Goal: Information Seeking & Learning: Check status

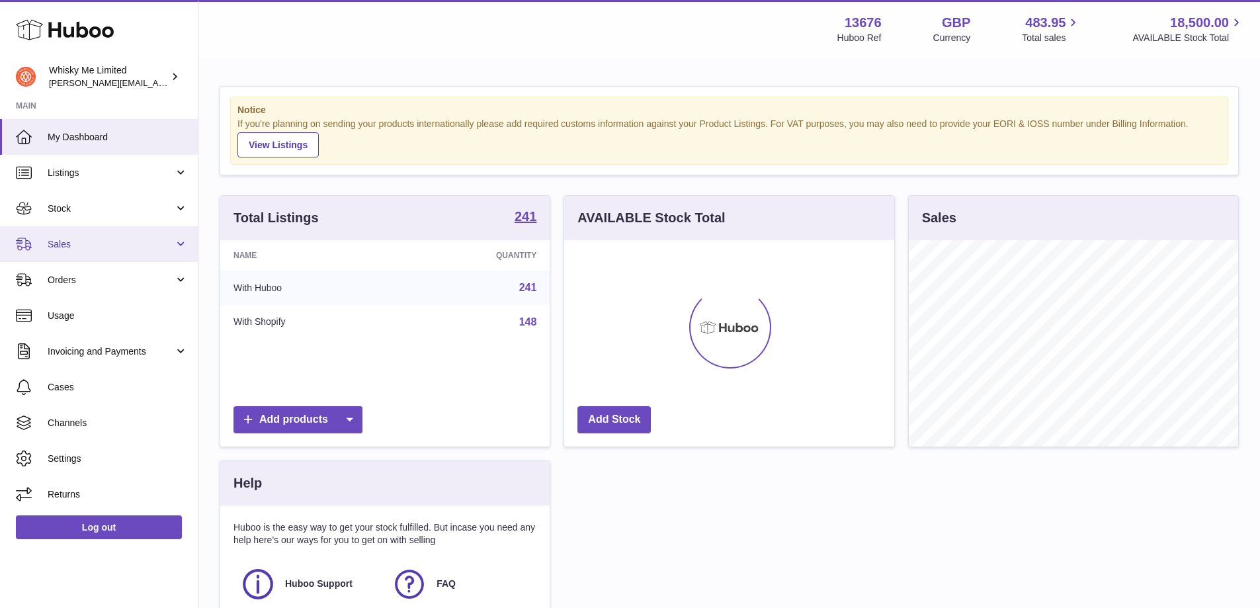
scroll to position [206, 330]
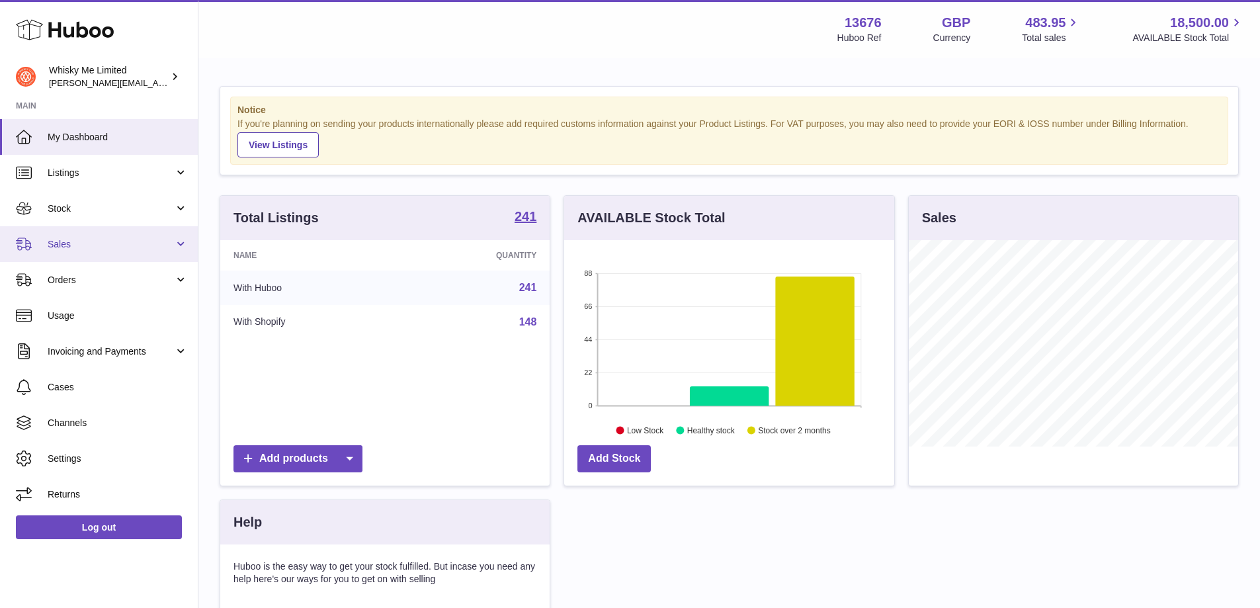
click at [34, 251] on link "Sales" at bounding box center [99, 244] width 198 height 36
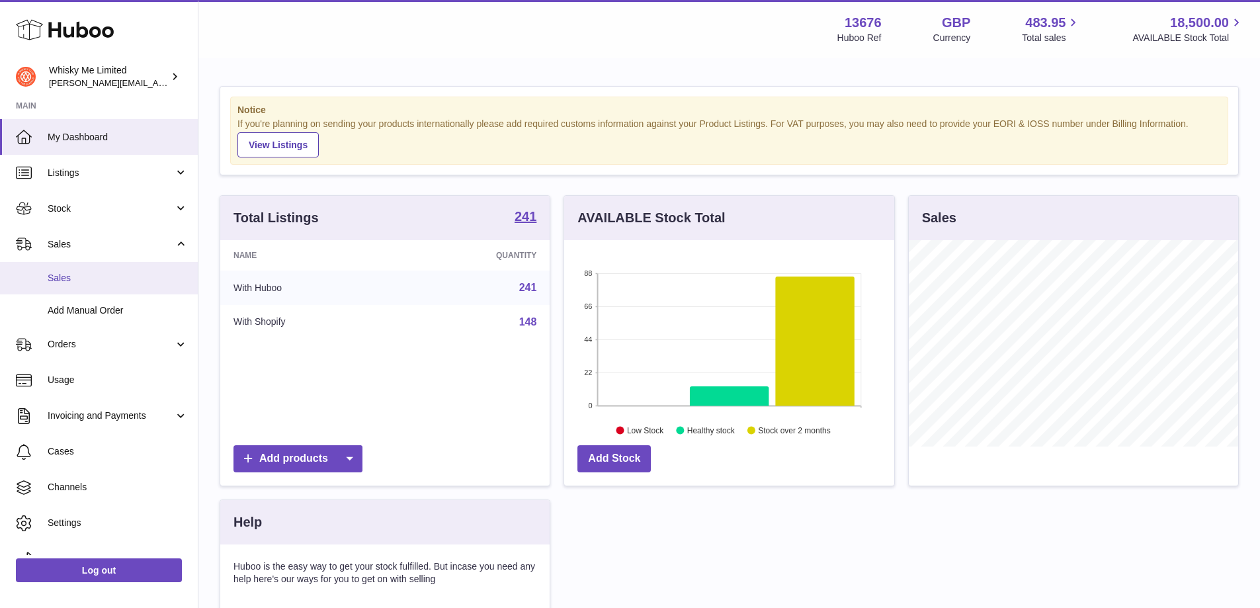
click at [91, 282] on span "Sales" at bounding box center [118, 278] width 140 height 13
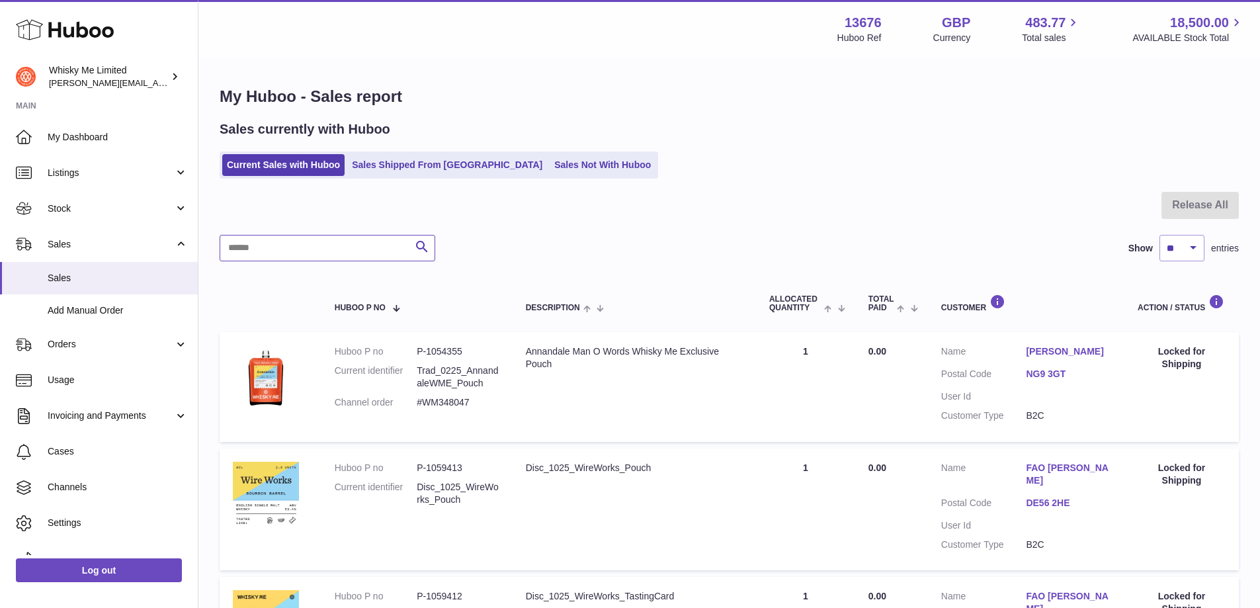
click at [352, 248] on input "text" at bounding box center [328, 248] width 216 height 26
paste input "*******"
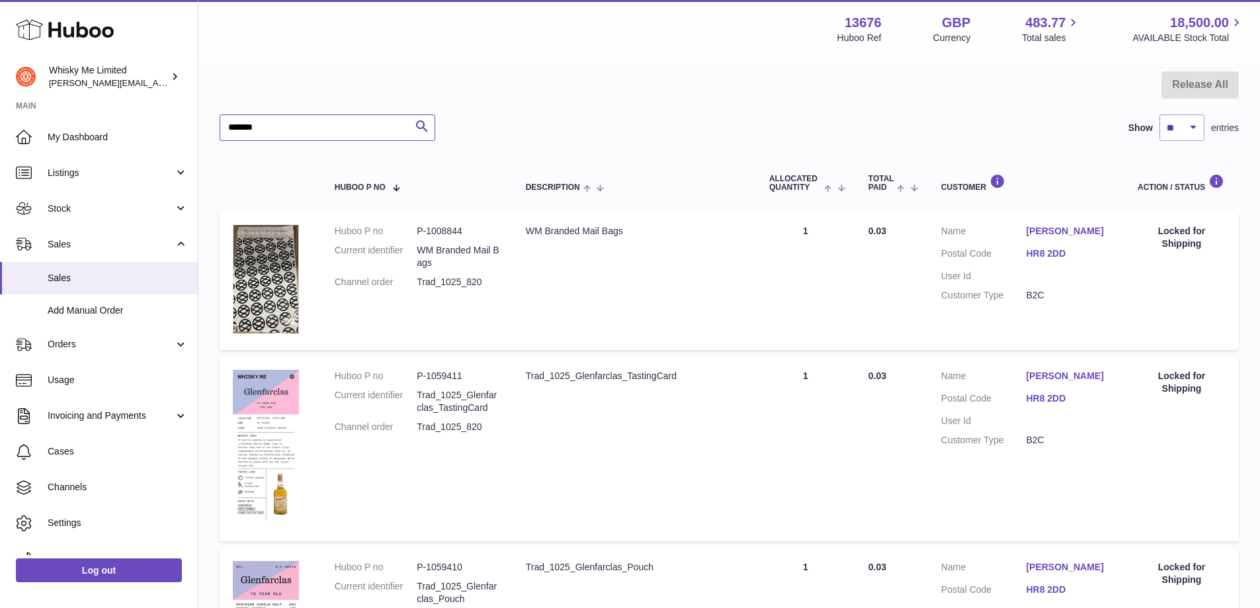
scroll to position [264, 0]
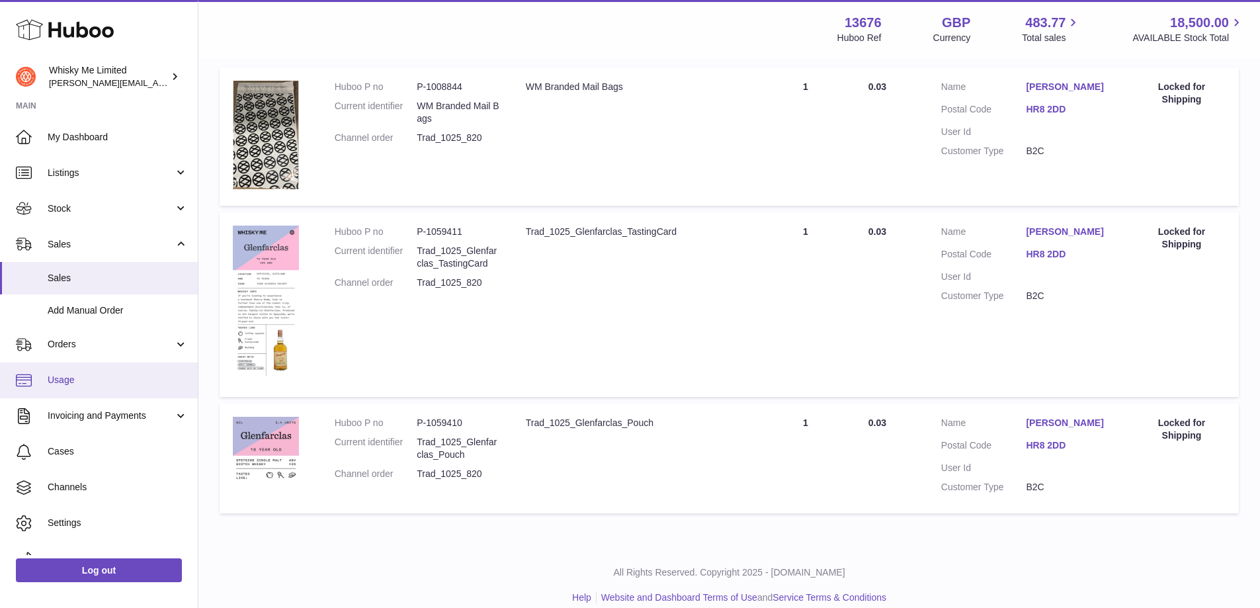
type input "*******"
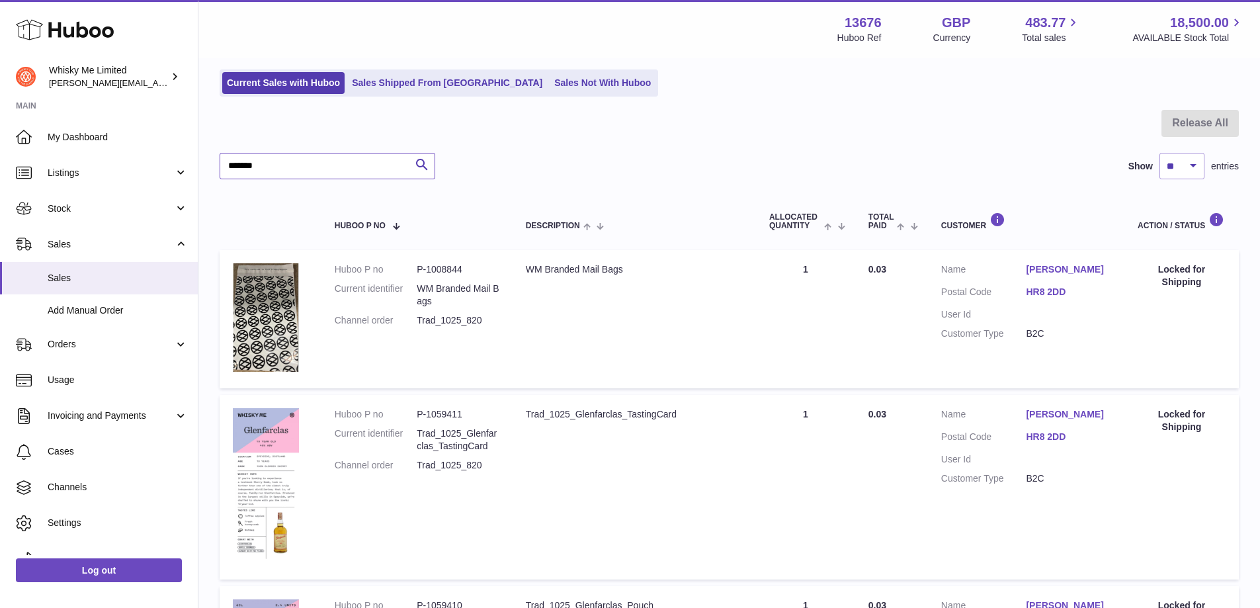
scroll to position [0, 0]
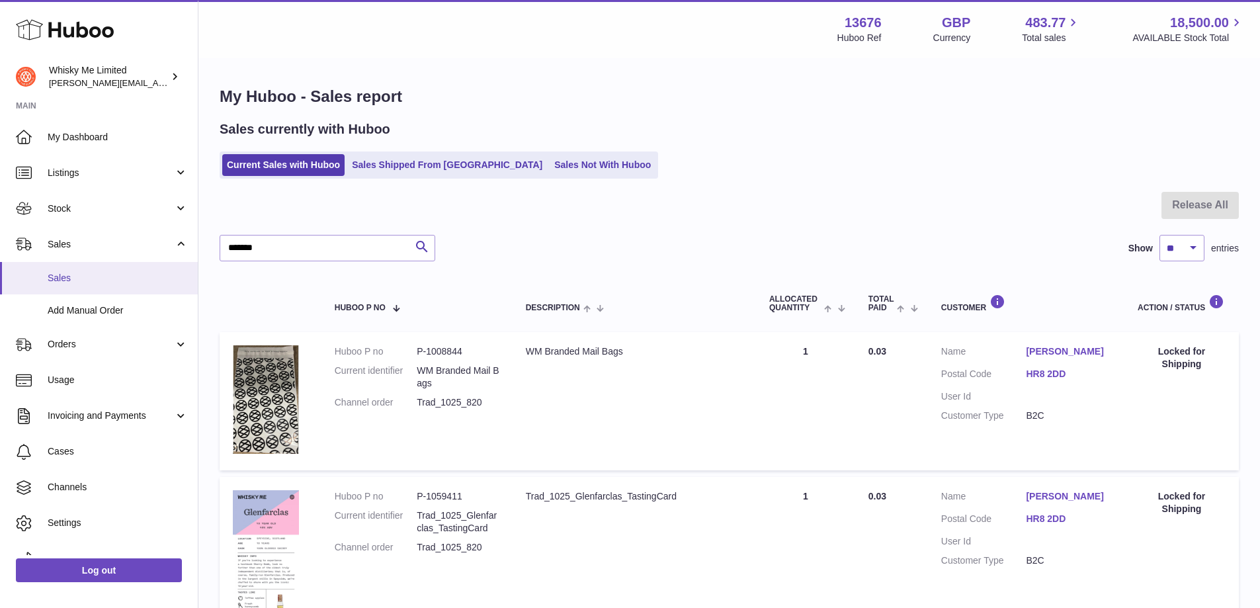
drag, startPoint x: 83, startPoint y: 284, endPoint x: 86, endPoint y: 276, distance: 9.2
click at [84, 284] on link "Sales" at bounding box center [99, 278] width 198 height 32
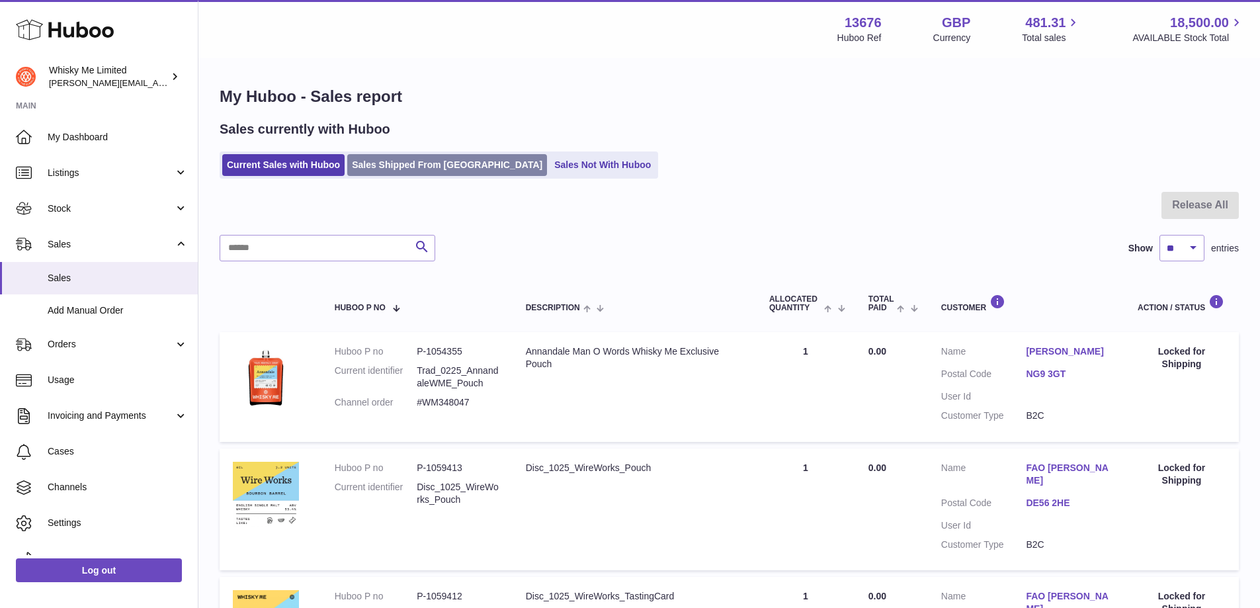
click at [462, 170] on link "Sales Shipped From Huboo" at bounding box center [447, 165] width 200 height 22
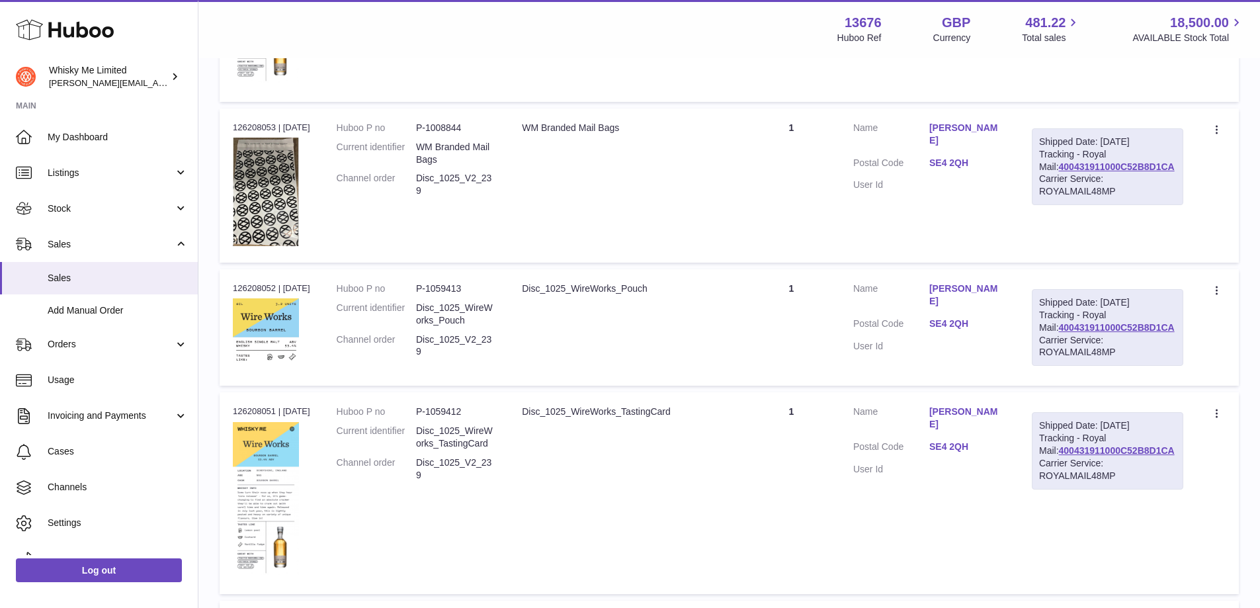
scroll to position [860, 0]
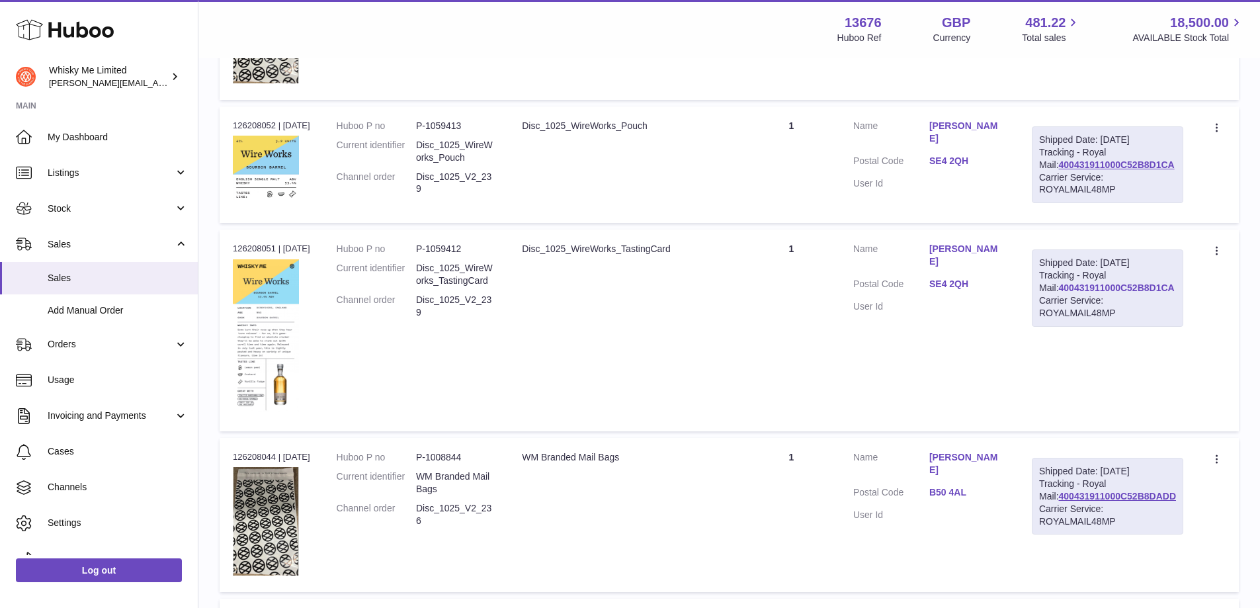
click at [1148, 293] on link "400431911000C52B8D1CA" at bounding box center [1117, 287] width 116 height 11
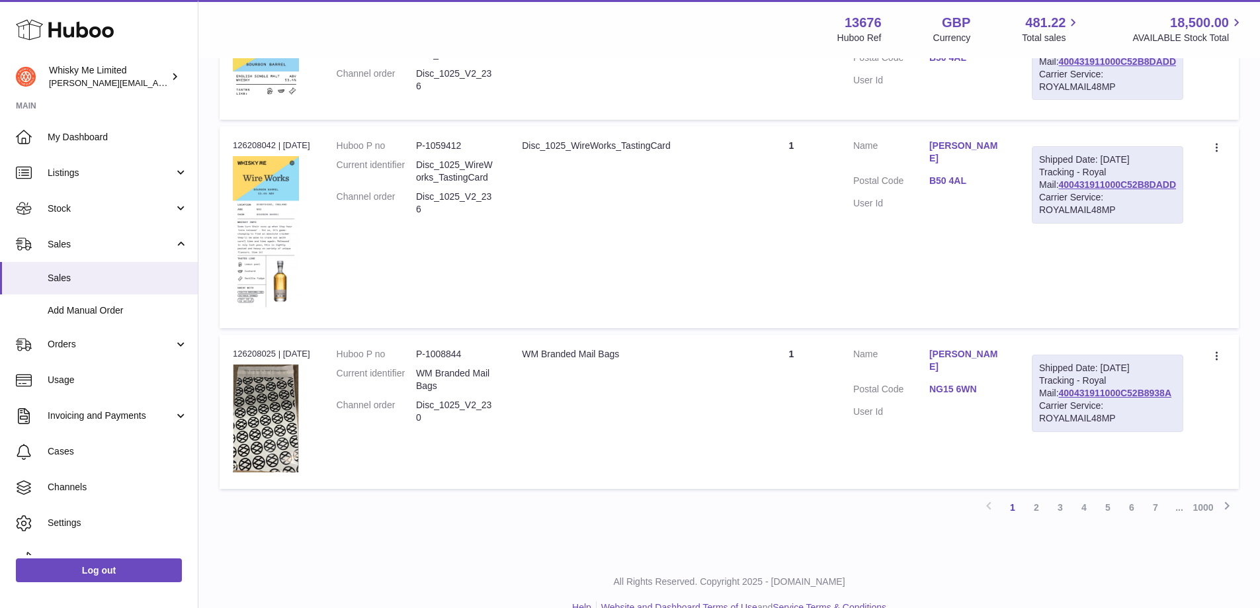
scroll to position [1518, 0]
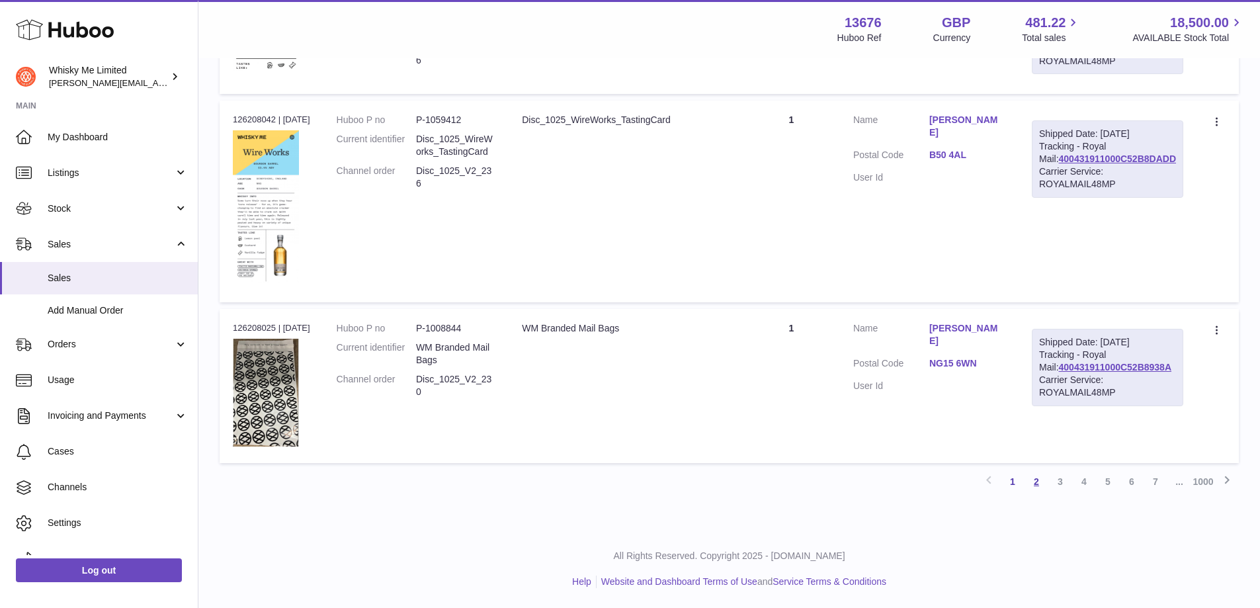
click at [1036, 488] on link "2" at bounding box center [1036, 481] width 24 height 24
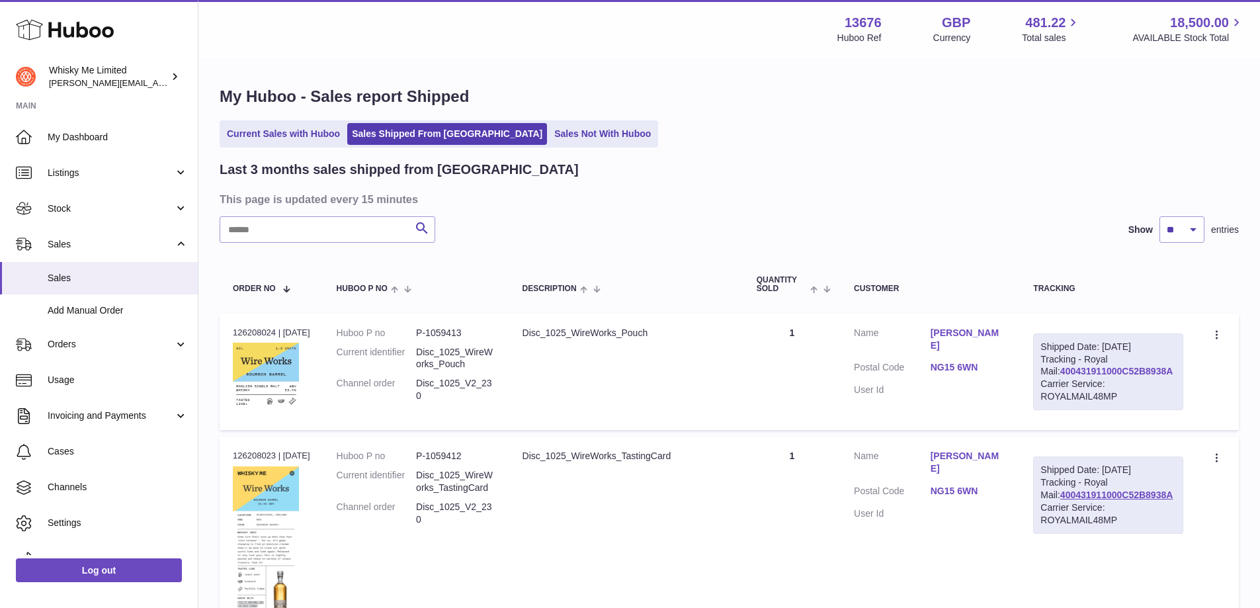
click at [1131, 376] on link "400431911000C52B8938A" at bounding box center [1116, 371] width 112 height 11
click at [362, 229] on input "text" at bounding box center [328, 229] width 216 height 26
paste input "*******"
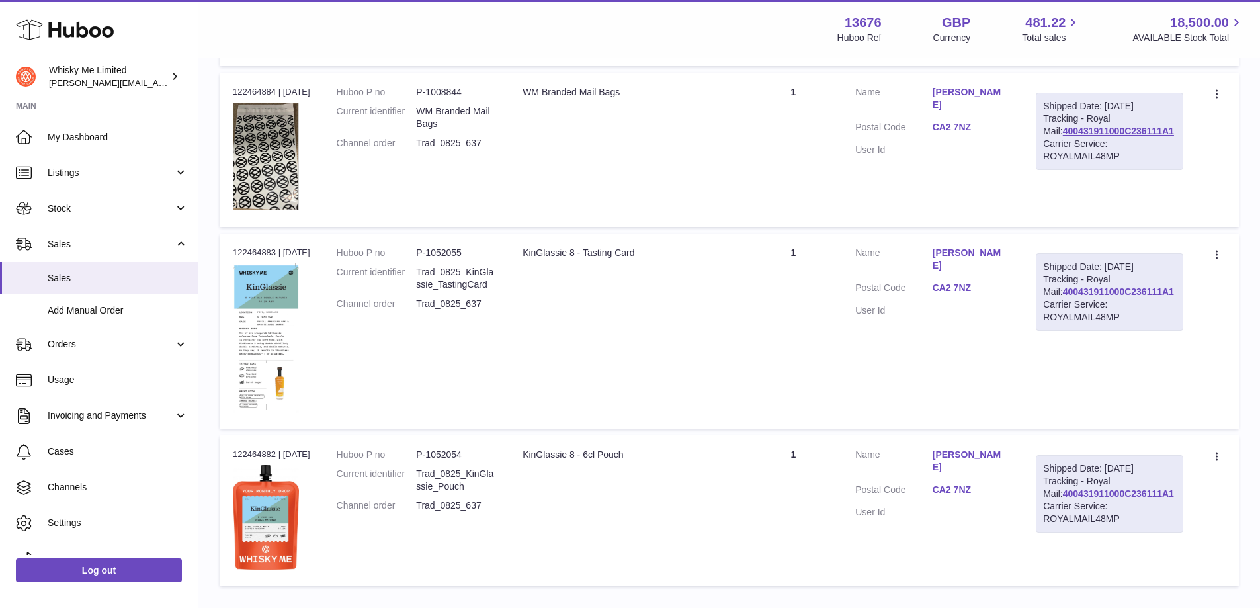
scroll to position [1357, 0]
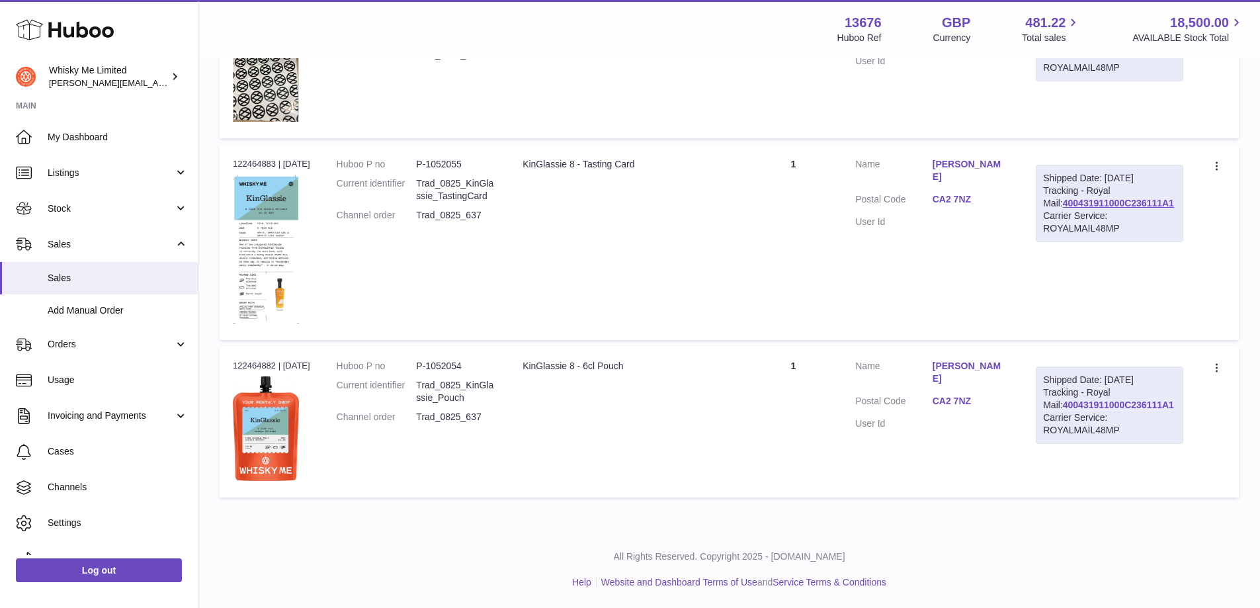
type input "*******"
click at [1095, 410] on link "400431911000C236111A1" at bounding box center [1118, 404] width 111 height 11
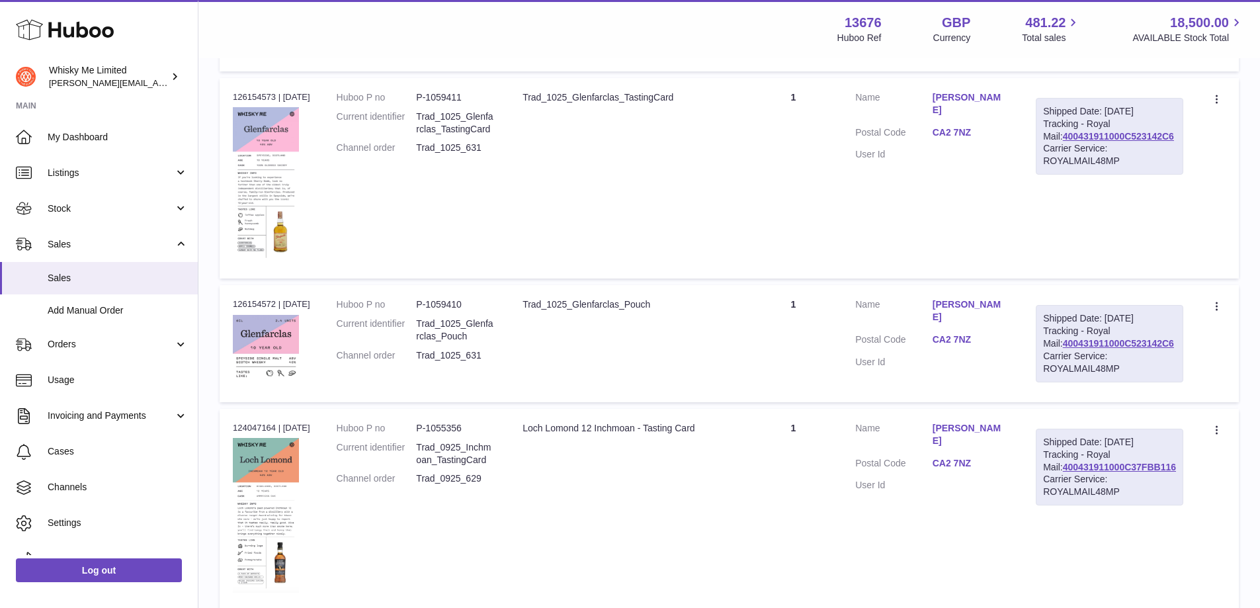
scroll to position [366, 0]
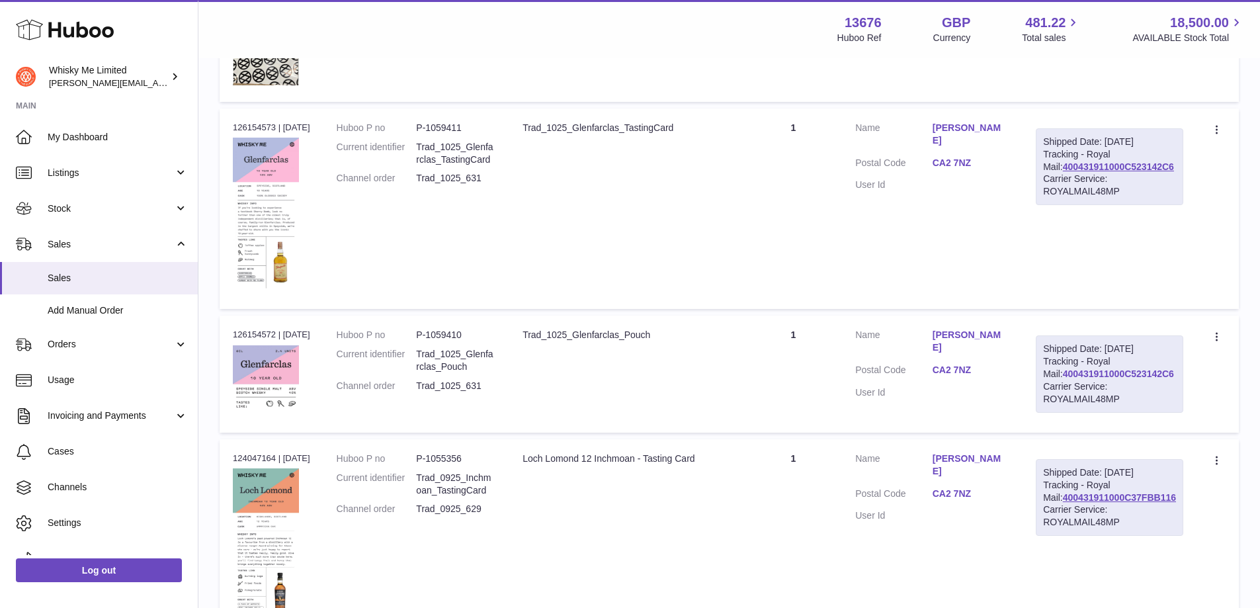
click at [1123, 379] on link "400431911000C523142C6" at bounding box center [1118, 373] width 111 height 11
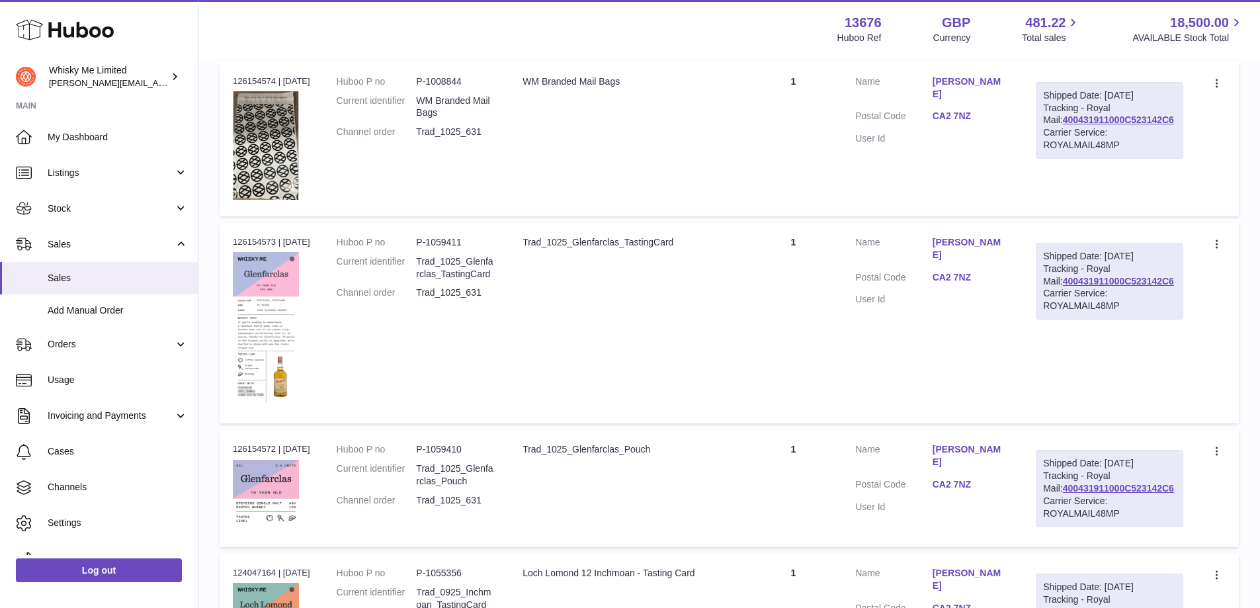
scroll to position [0, 0]
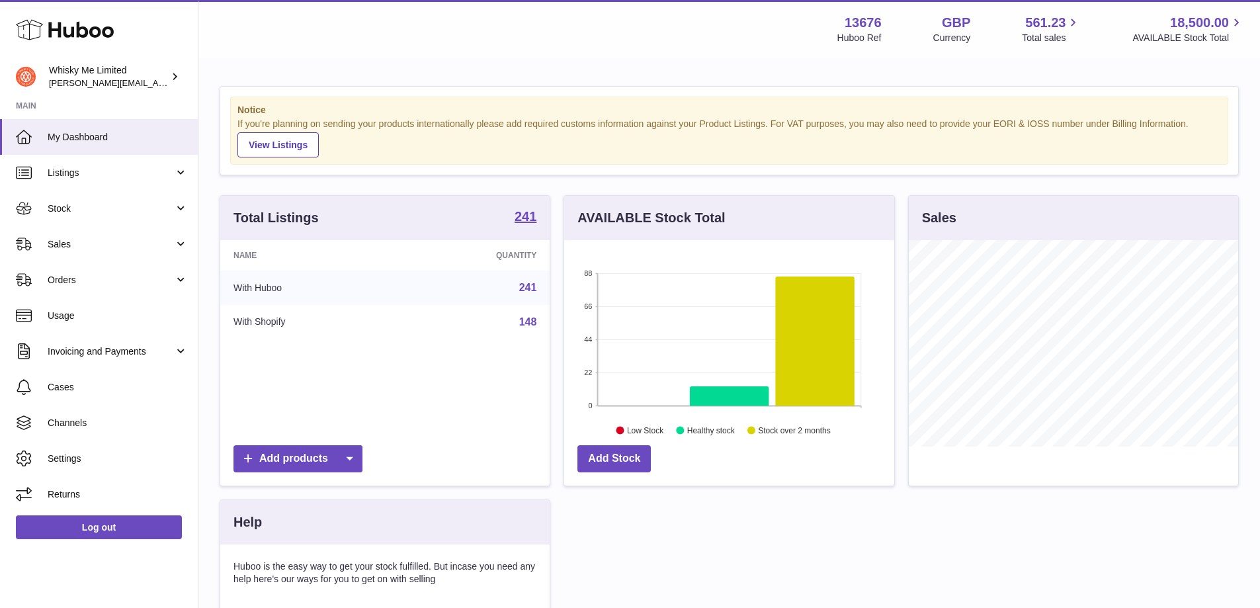
scroll to position [206, 330]
click at [138, 243] on span "Sales" at bounding box center [111, 244] width 126 height 13
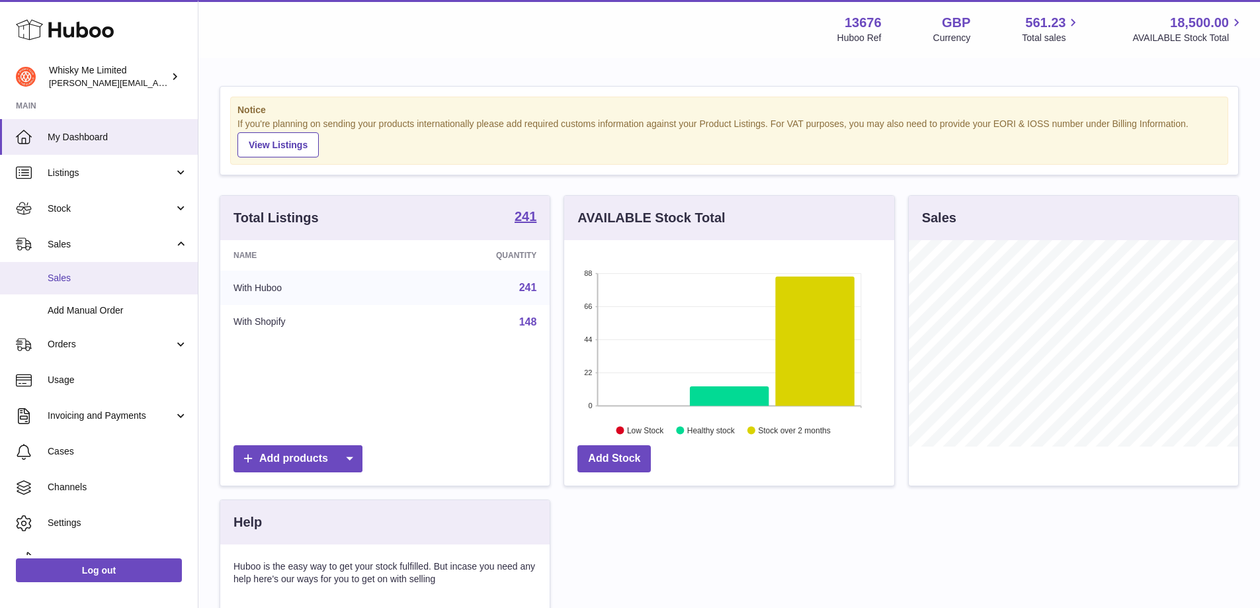
click at [129, 280] on span "Sales" at bounding box center [118, 278] width 140 height 13
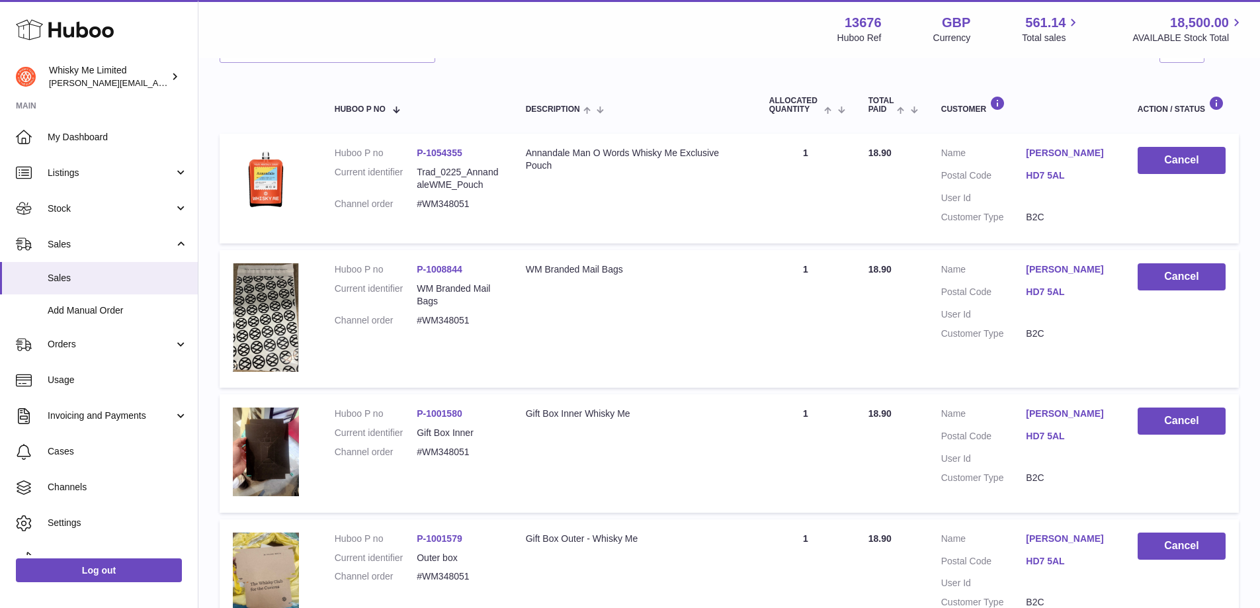
scroll to position [66, 0]
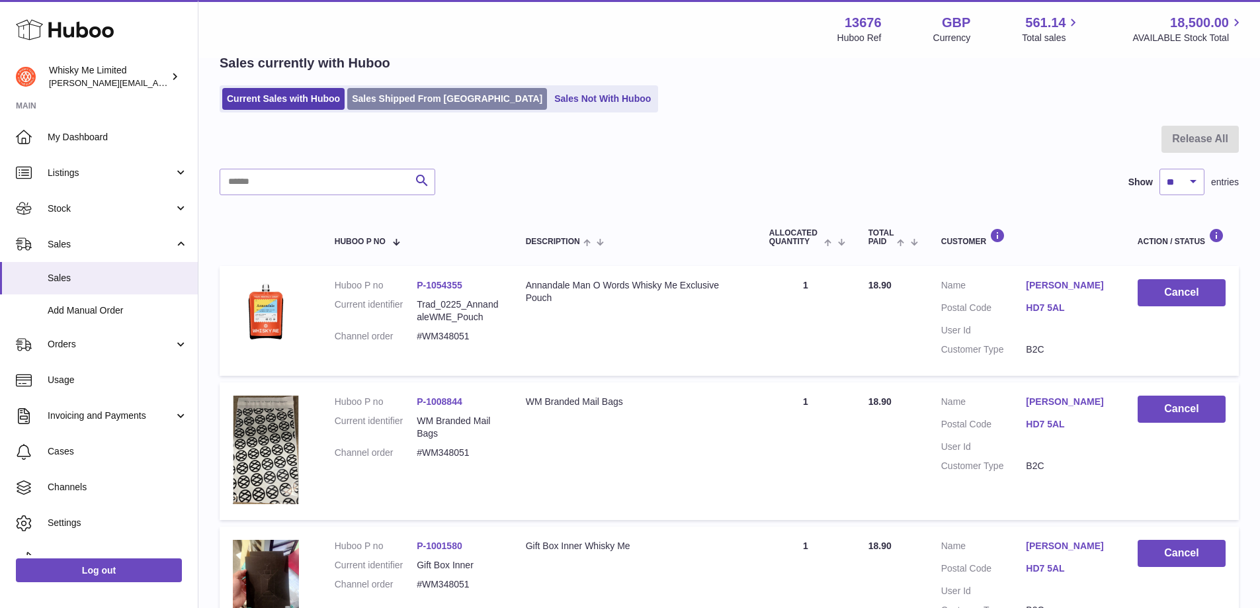
click at [417, 101] on link "Sales Shipped From Huboo" at bounding box center [447, 99] width 200 height 22
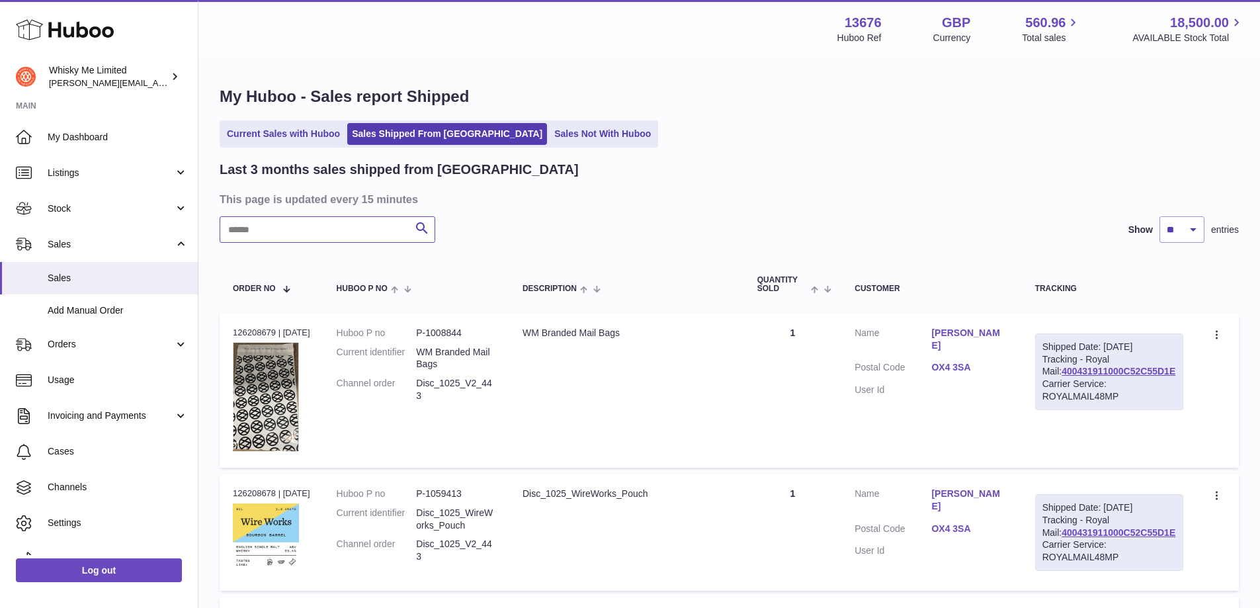
click at [348, 239] on input "text" at bounding box center [328, 229] width 216 height 26
paste input "********"
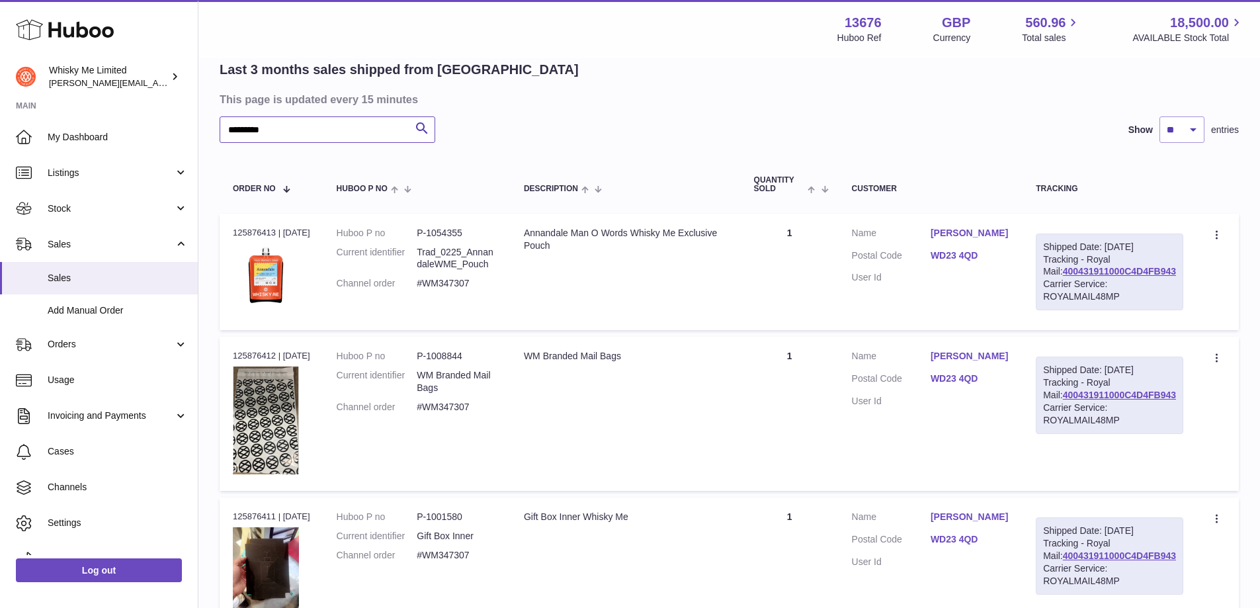
scroll to position [132, 0]
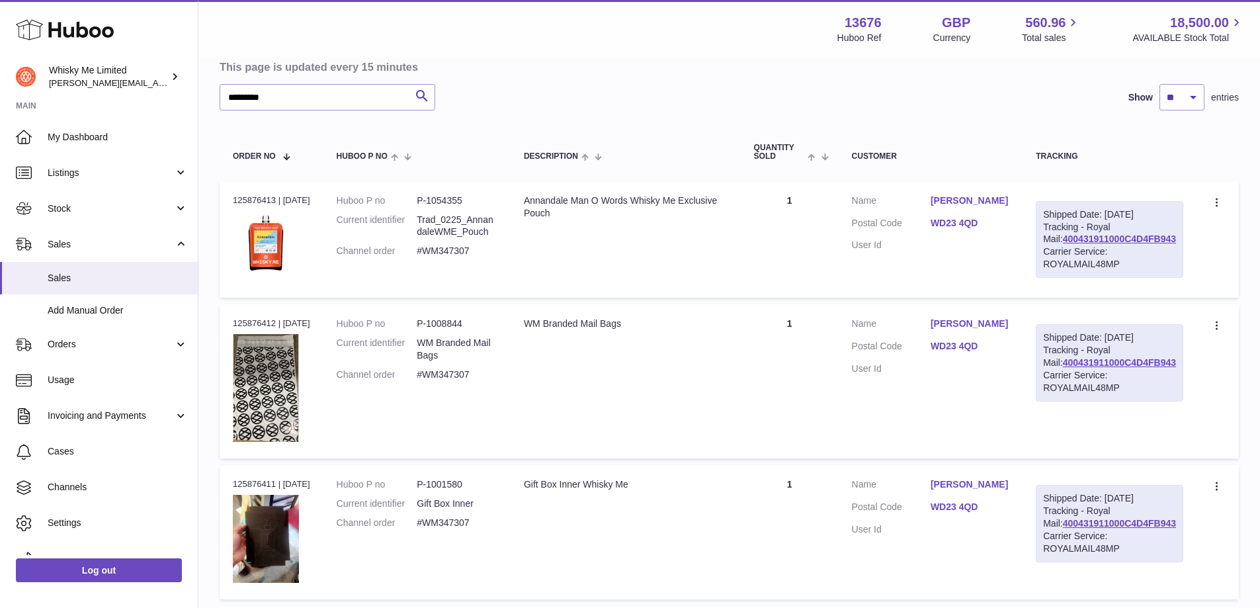
drag, startPoint x: 1129, startPoint y: 220, endPoint x: 1148, endPoint y: 221, distance: 19.3
click at [1148, 221] on div "Shipped Date: 3rd Oct 2025" at bounding box center [1109, 214] width 133 height 13
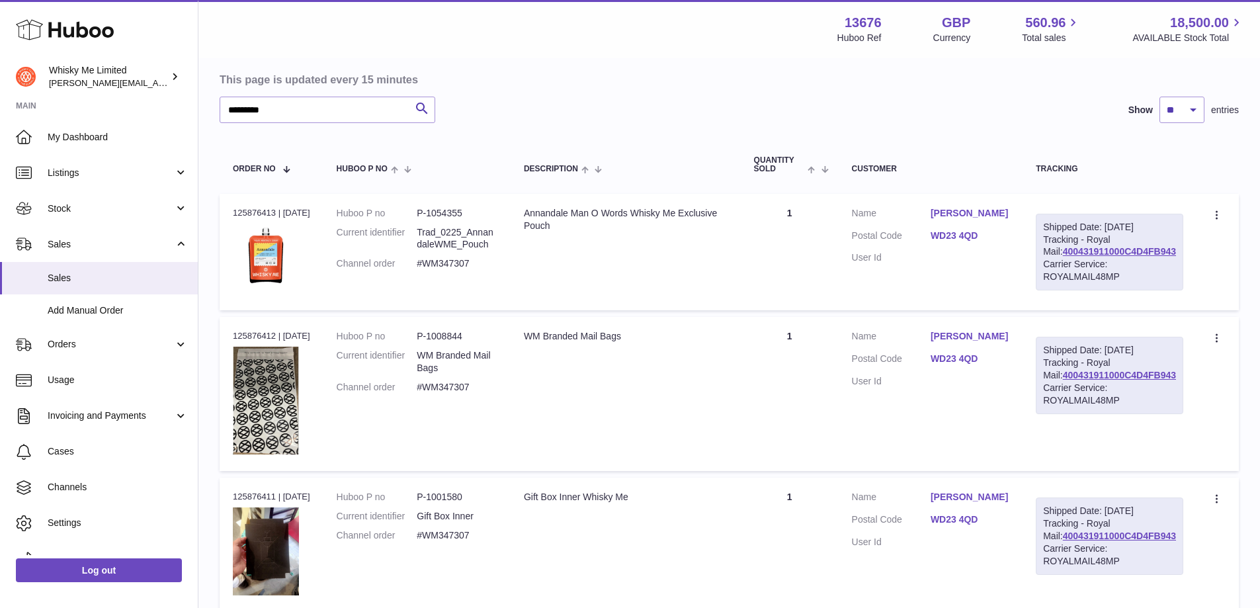
scroll to position [0, 0]
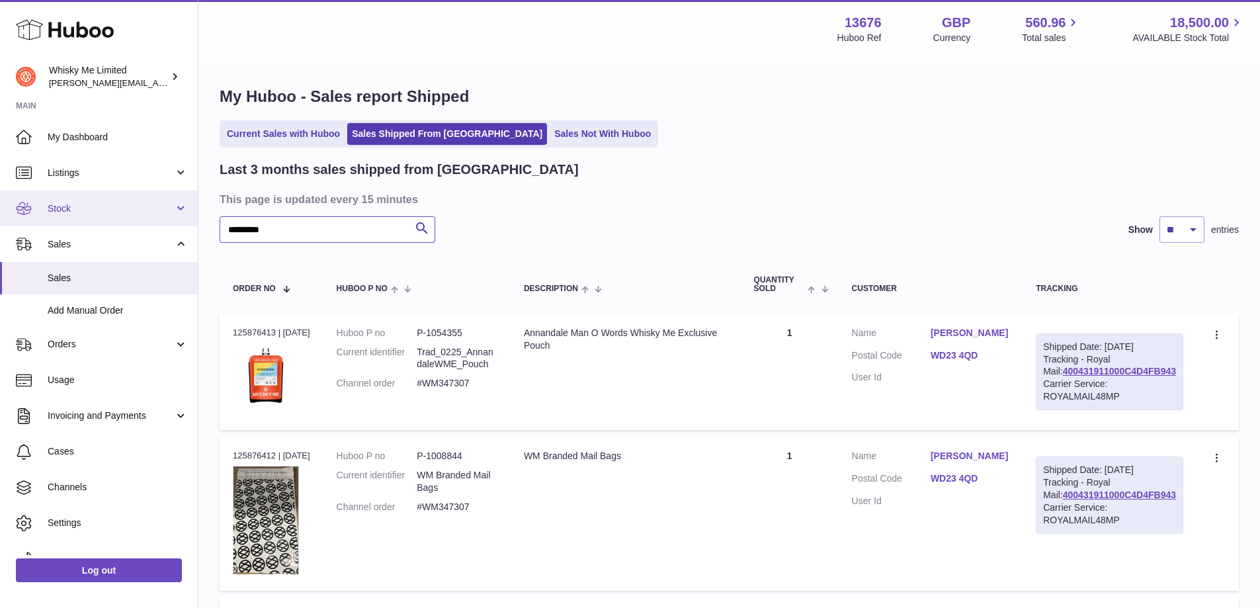
drag, startPoint x: 379, startPoint y: 225, endPoint x: 122, endPoint y: 202, distance: 257.5
click at [120, 207] on div "Huboo Whisky Me Limited frances@whiskyshop.com Main My Dashboard Listings Not w…" at bounding box center [630, 553] width 1260 height 1106
paste input "*********"
drag, startPoint x: 350, startPoint y: 223, endPoint x: 242, endPoint y: 225, distance: 108.5
click at [242, 225] on input "**********" at bounding box center [328, 229] width 216 height 26
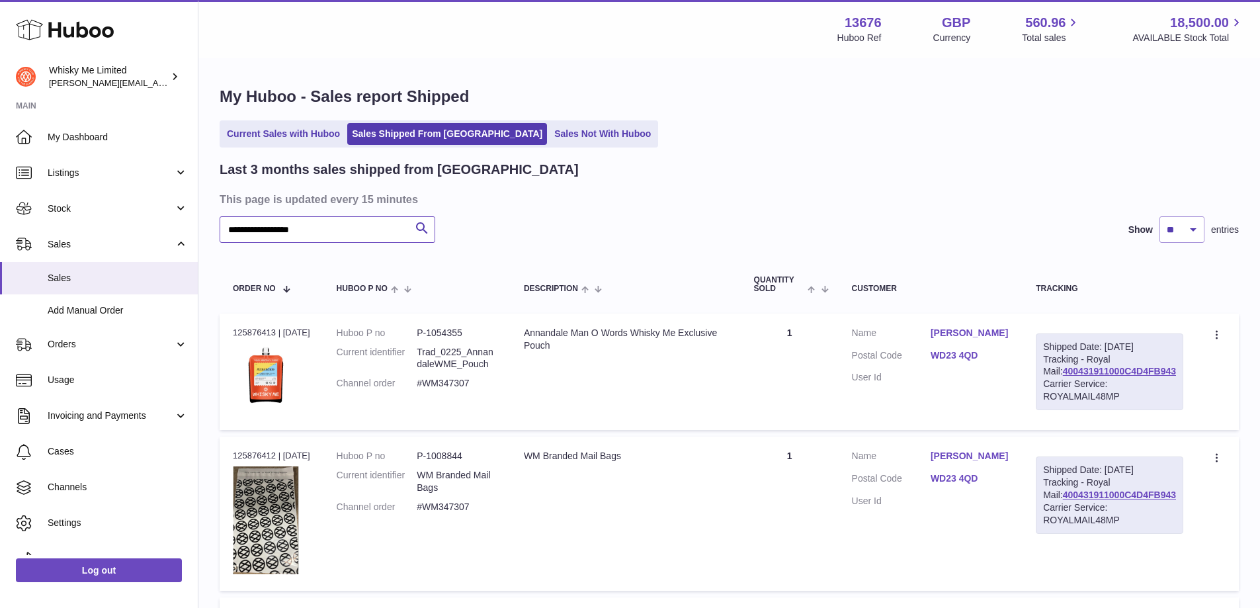
type input "*"
click at [323, 231] on input "text" at bounding box center [328, 229] width 216 height 26
paste input "*******"
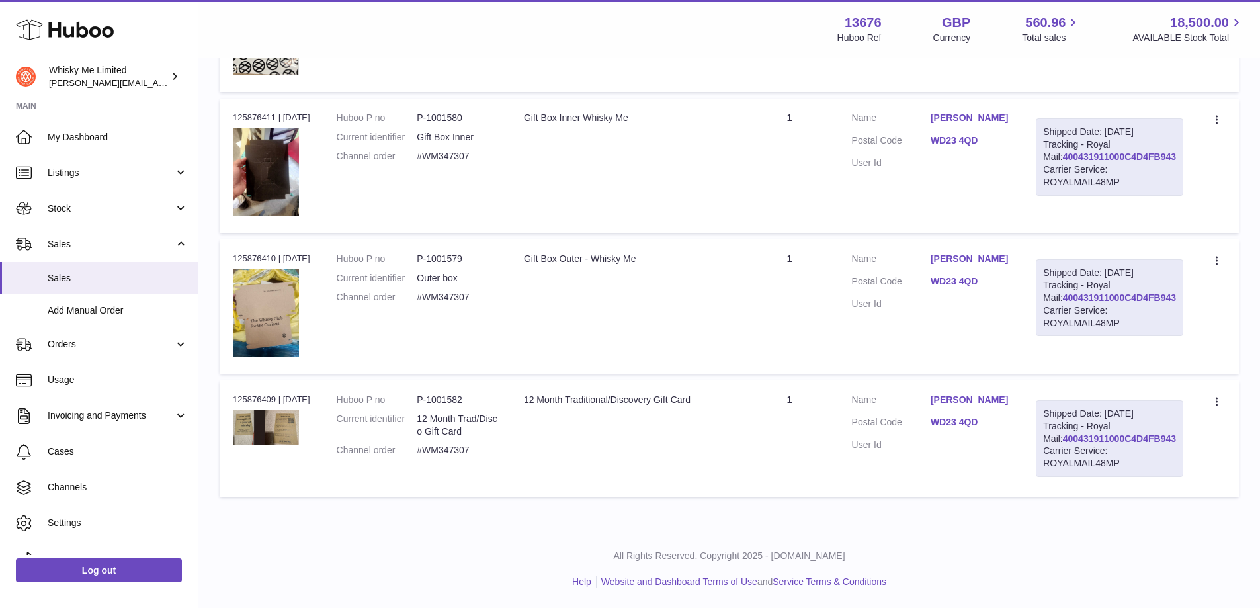
scroll to position [524, 0]
type input "*******"
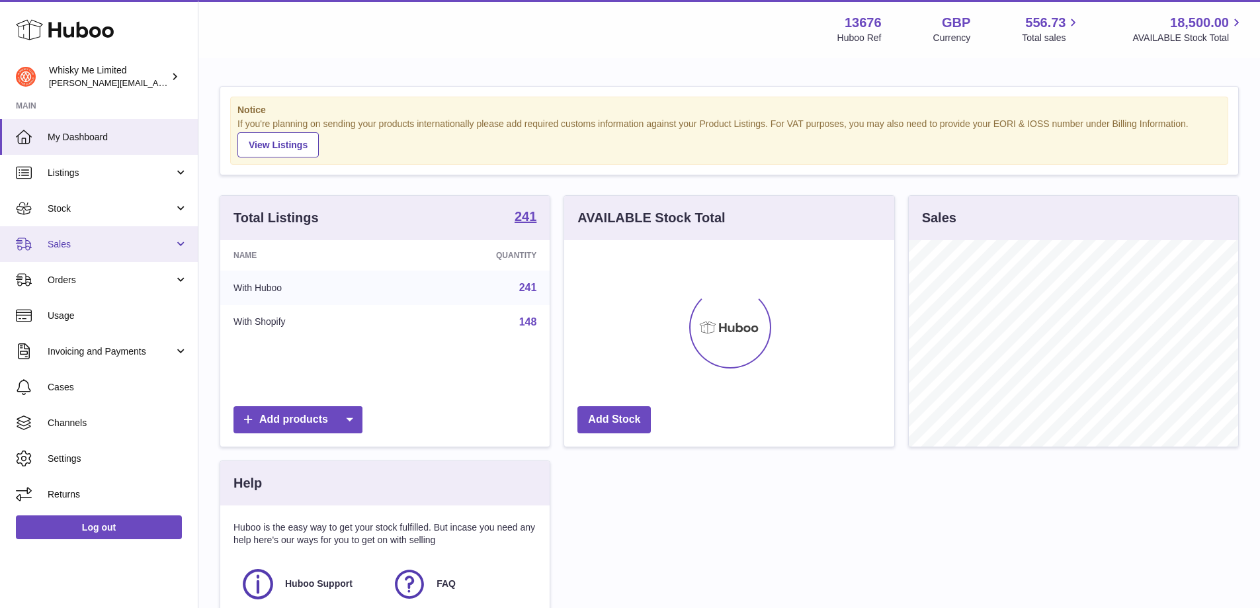
scroll to position [206, 330]
click at [77, 255] on link "Sales" at bounding box center [99, 244] width 198 height 36
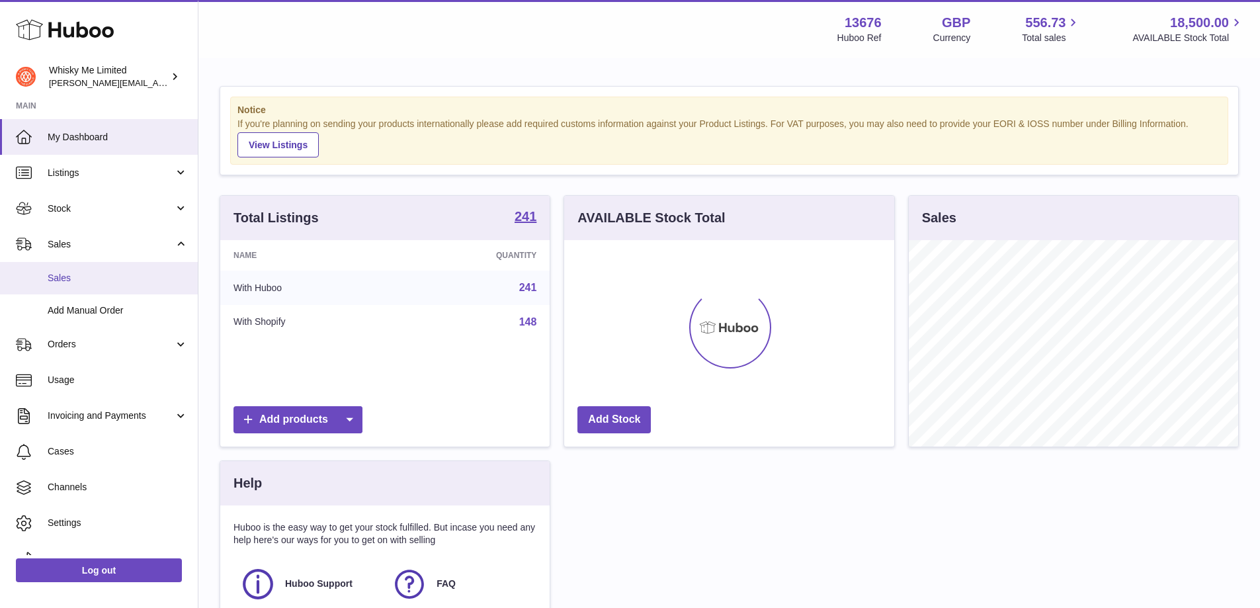
click at [74, 269] on link "Sales" at bounding box center [99, 278] width 198 height 32
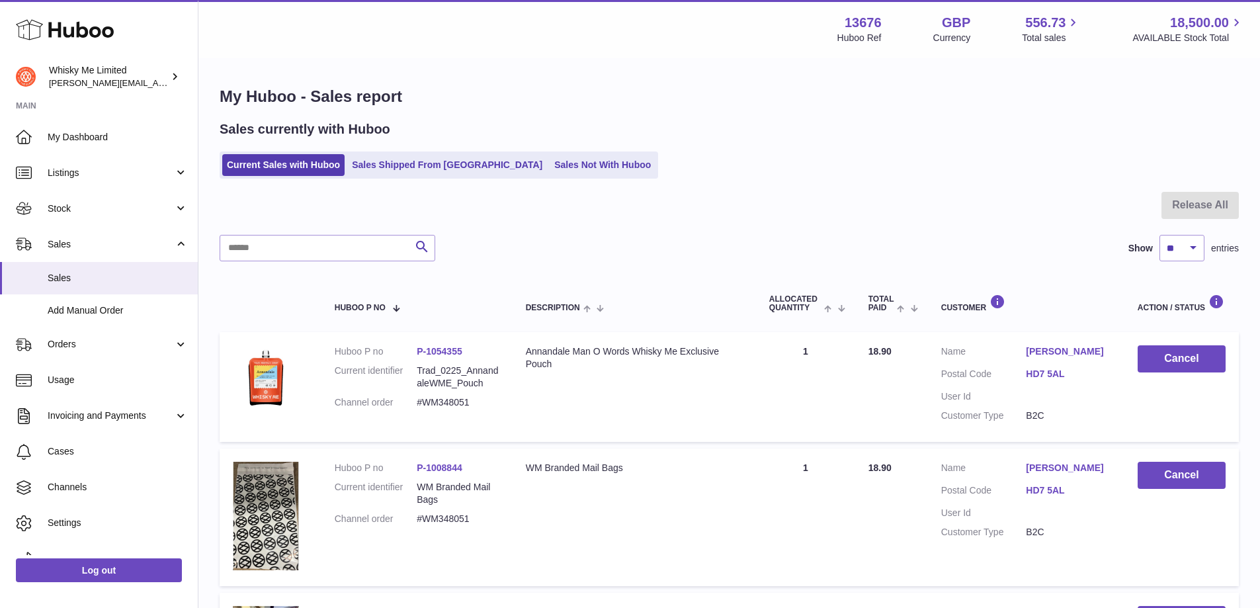
click at [403, 153] on ul "Current Sales with Huboo Sales Shipped From [GEOGRAPHIC_DATA] Sales Not With Hu…" at bounding box center [439, 164] width 438 height 27
click at [404, 158] on link "Sales Shipped From [GEOGRAPHIC_DATA]" at bounding box center [447, 165] width 200 height 22
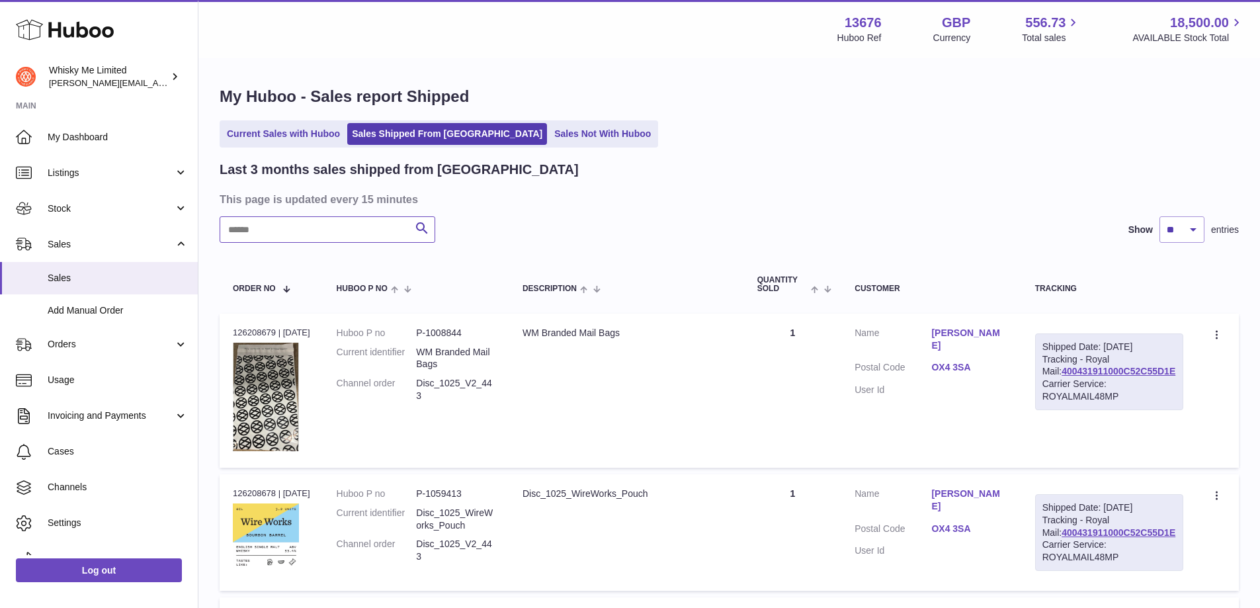
click at [387, 234] on input "text" at bounding box center [328, 229] width 216 height 26
paste input "*******"
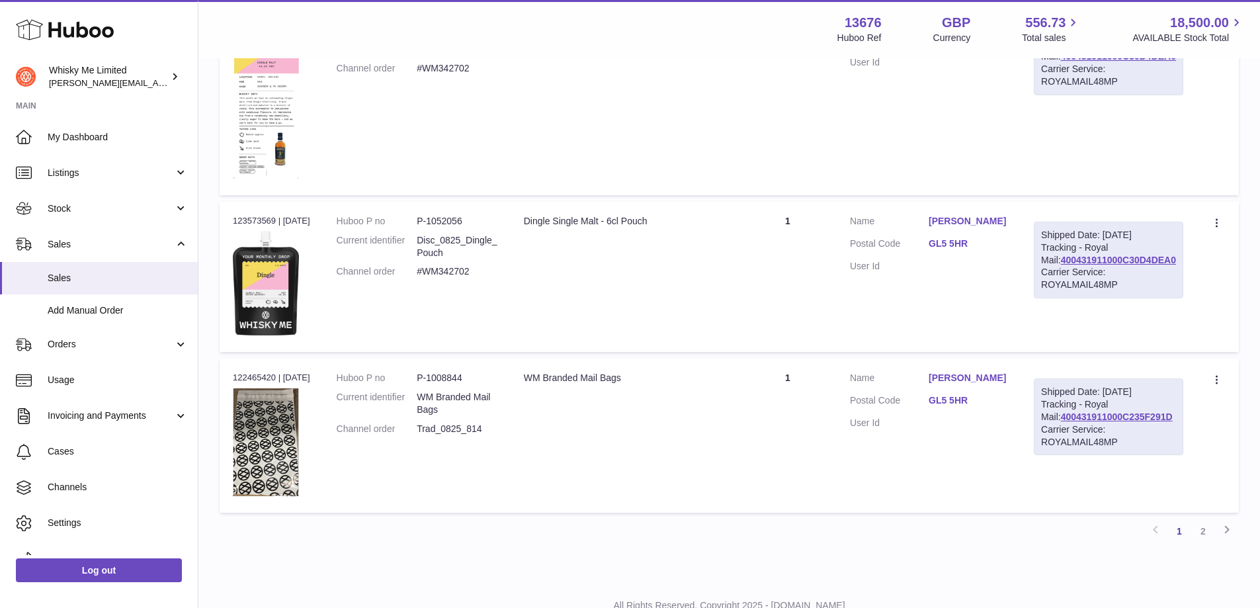
scroll to position [1569, 0]
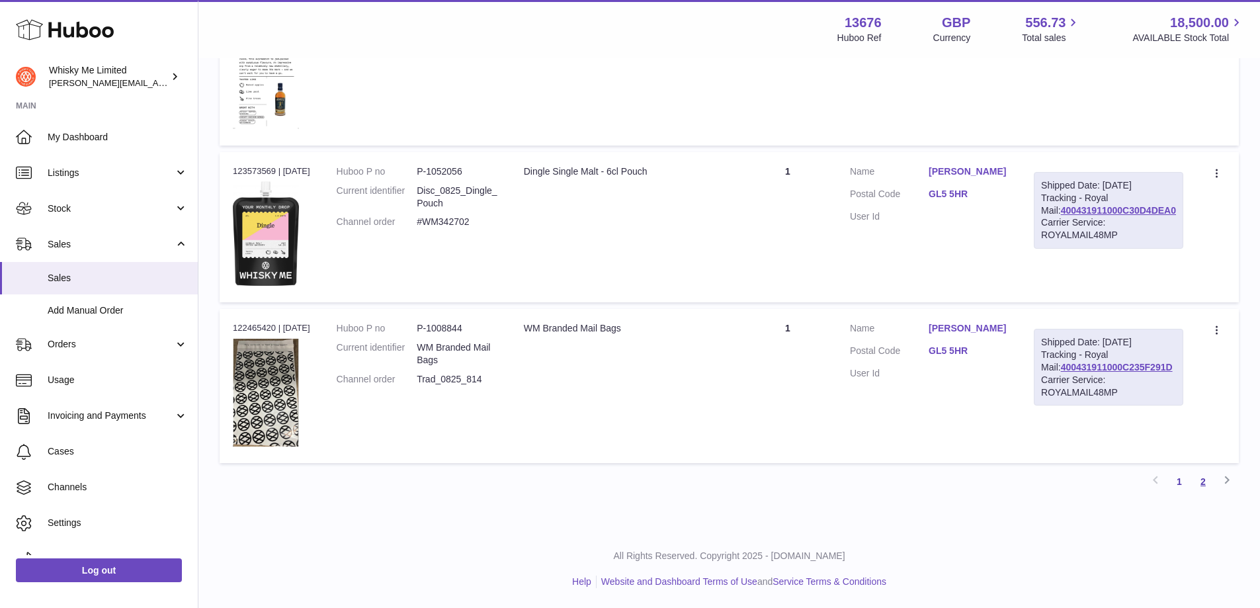
click at [1201, 477] on link "2" at bounding box center [1203, 481] width 24 height 24
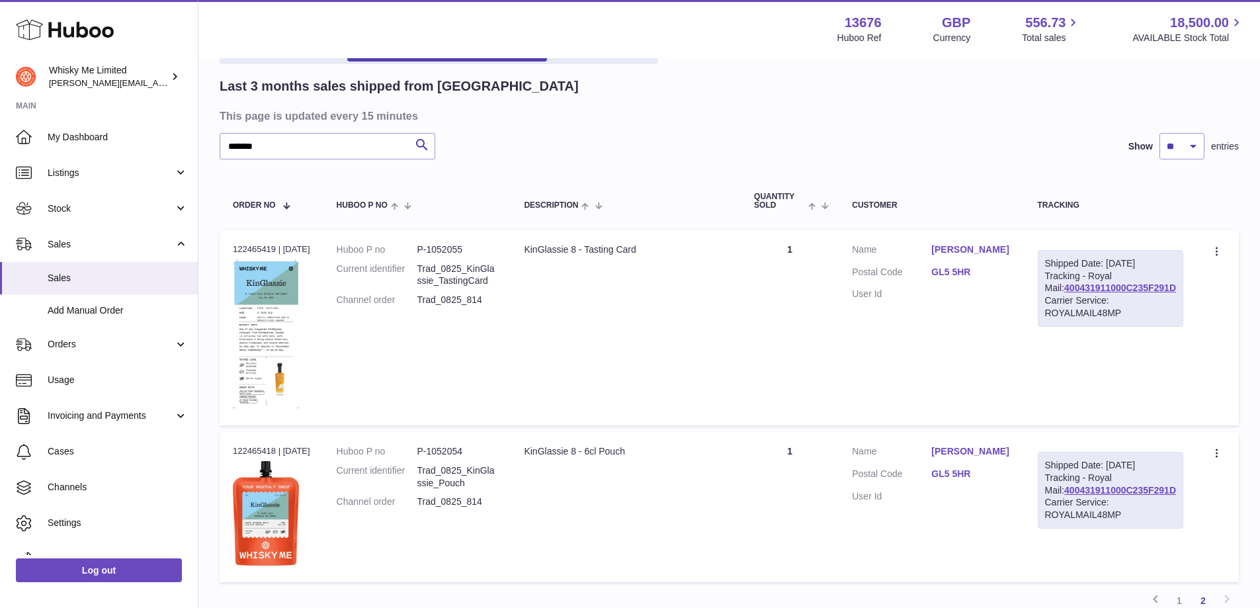
scroll to position [132, 0]
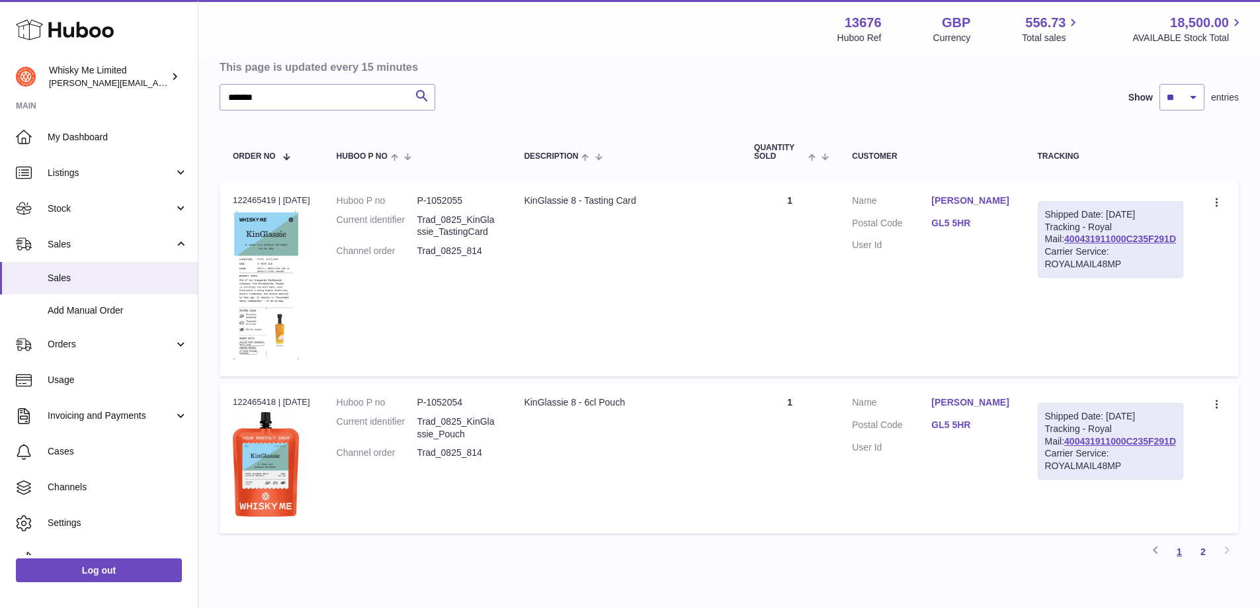
click at [1186, 553] on link "1" at bounding box center [1179, 552] width 24 height 24
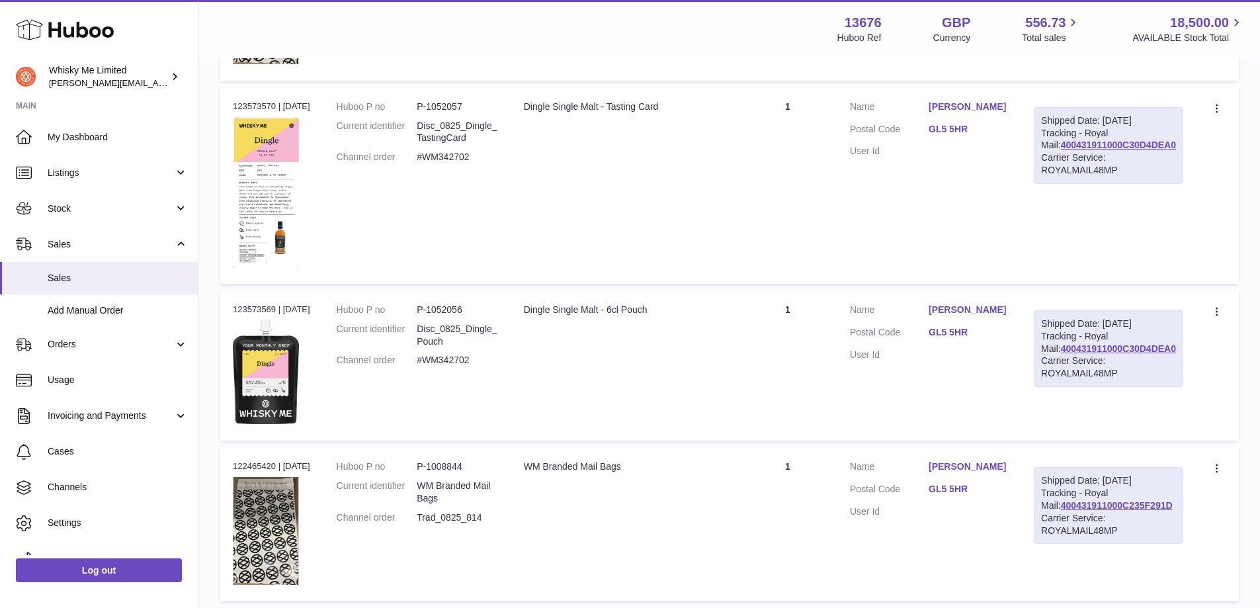
scroll to position [1569, 0]
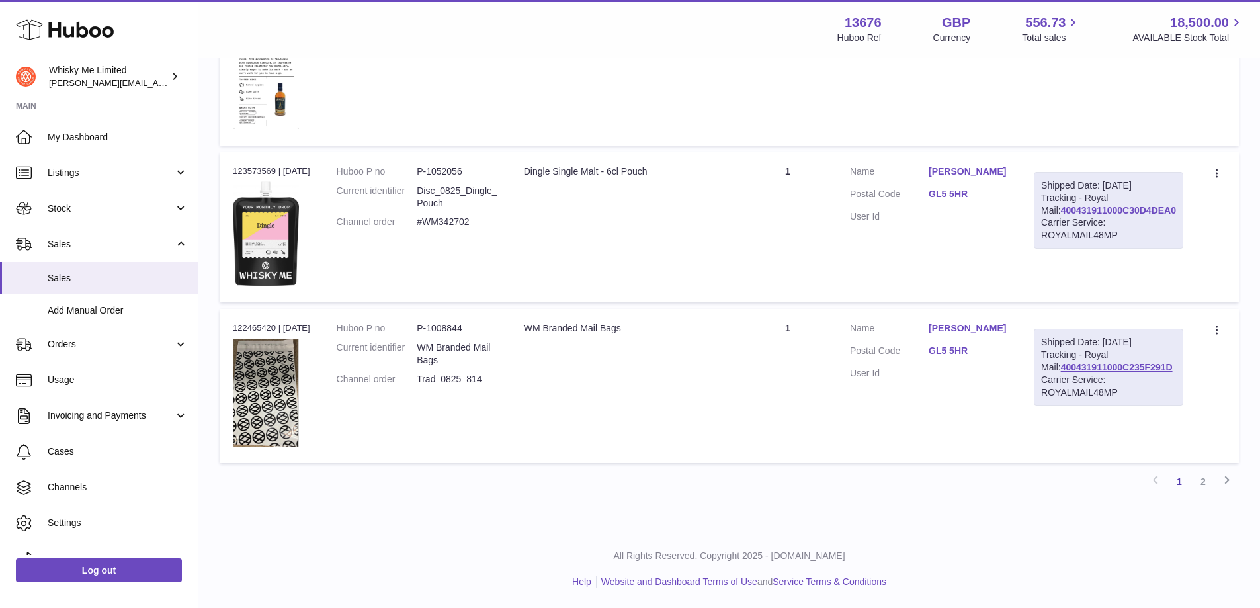
click at [1150, 216] on link "400431911000C30D4DEA0" at bounding box center [1118, 210] width 115 height 11
click at [1198, 480] on link "2" at bounding box center [1203, 481] width 24 height 24
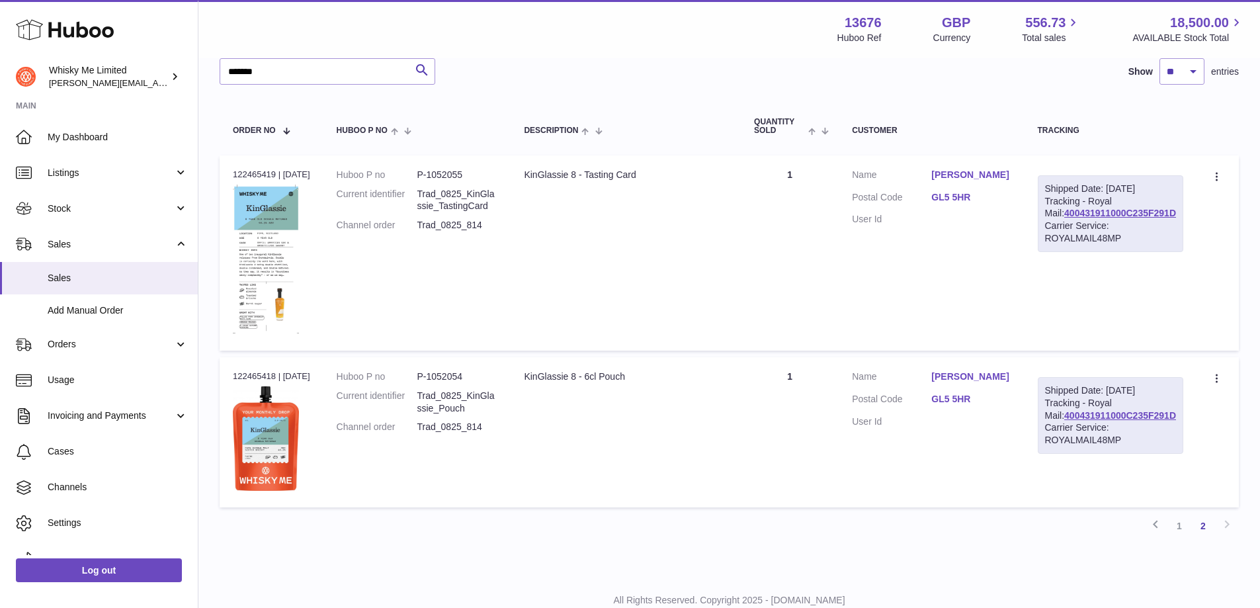
scroll to position [202, 0]
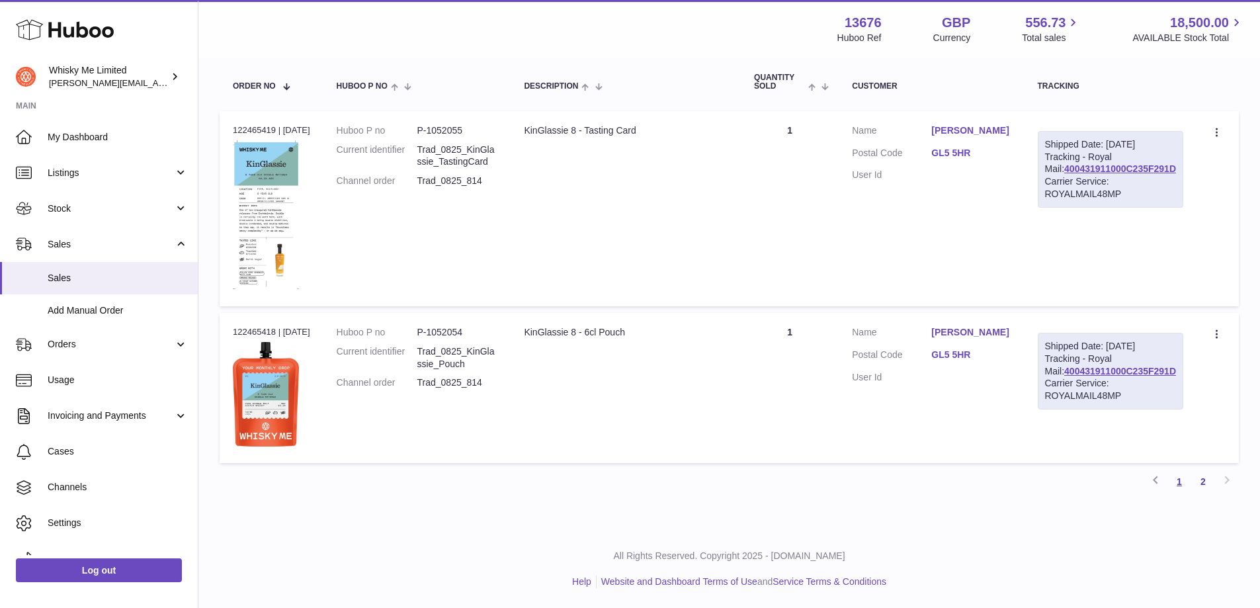
click at [1178, 482] on link "1" at bounding box center [1179, 481] width 24 height 24
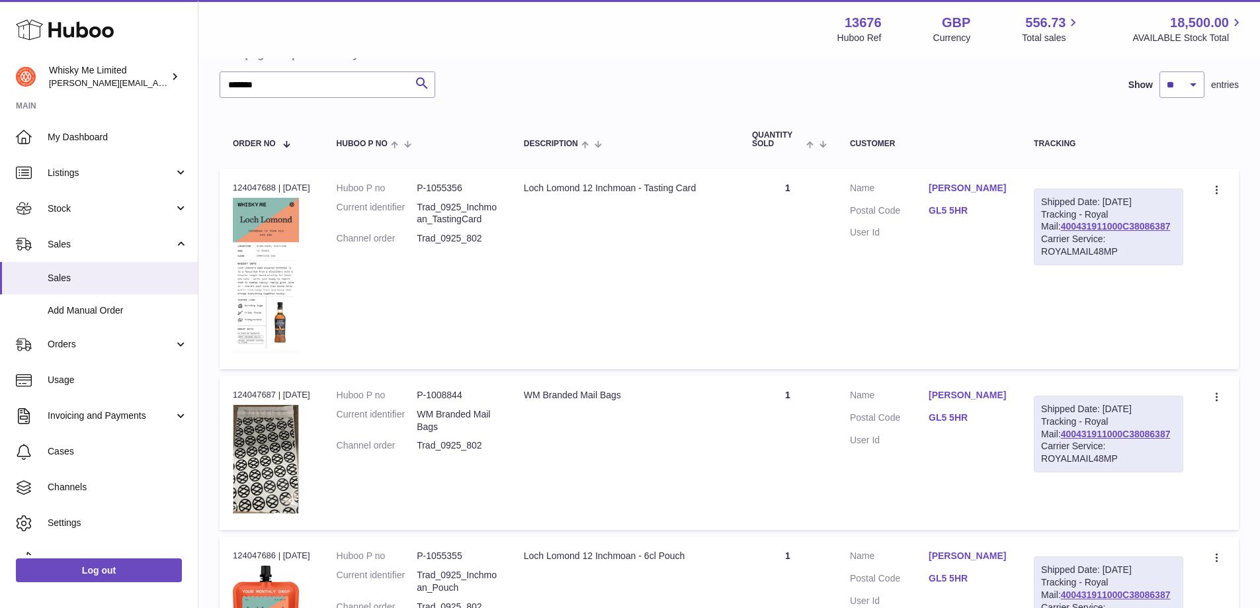
scroll to position [198, 0]
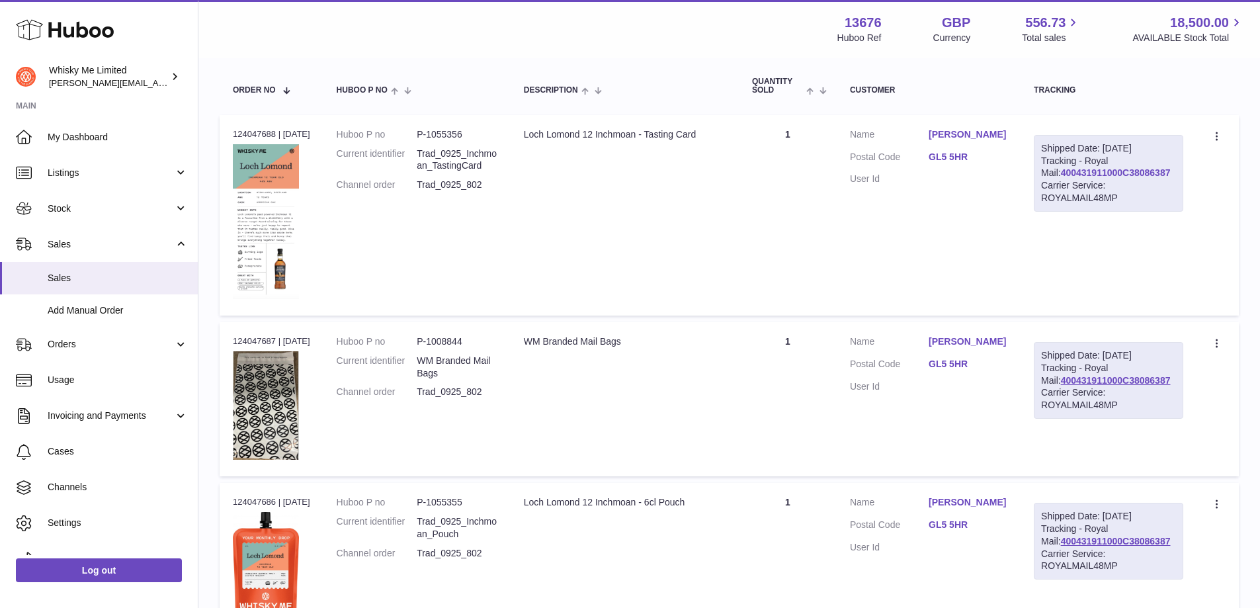
click at [1107, 178] on link "400431911000C38086387" at bounding box center [1116, 172] width 110 height 11
click at [1078, 385] on link "400431911000C38086387" at bounding box center [1116, 380] width 110 height 11
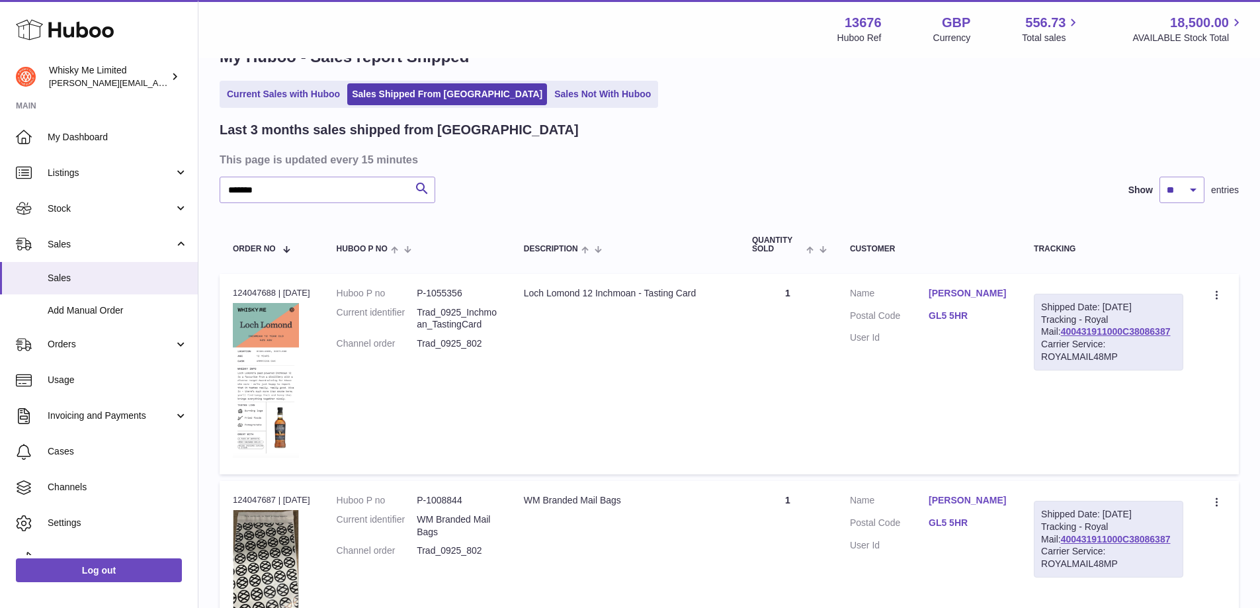
scroll to position [0, 0]
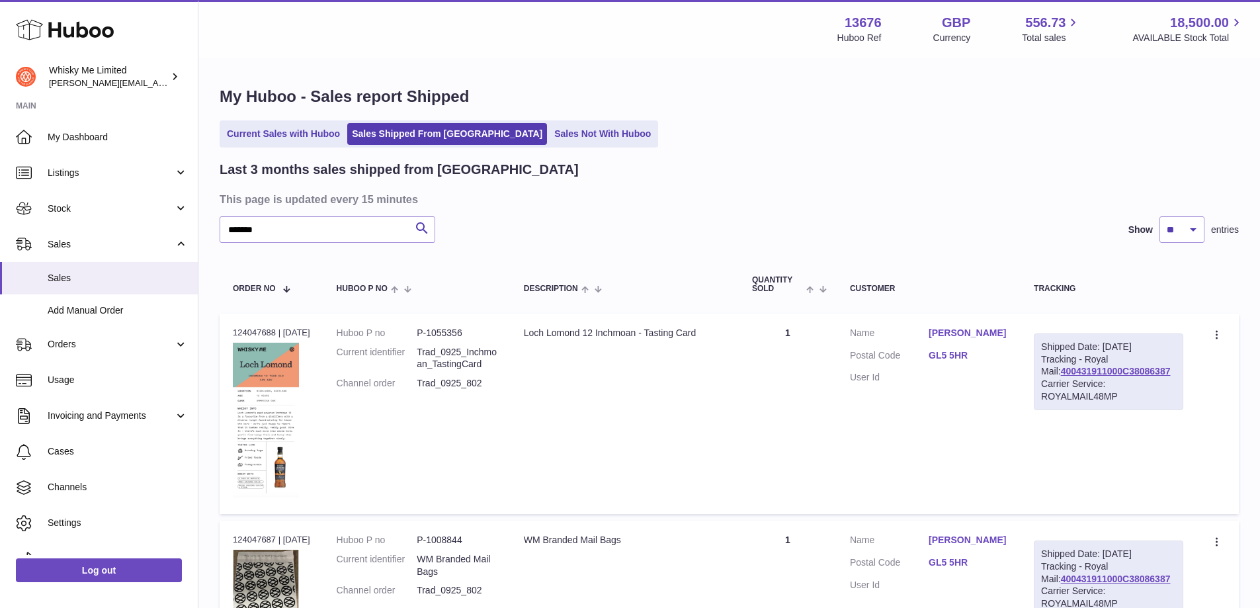
drag, startPoint x: 1174, startPoint y: 384, endPoint x: 1058, endPoint y: 384, distance: 115.7
click at [1057, 383] on div "Shipped Date: [DATE] Tracking - Royal Mail: 400431911000C38086387 Carrier Servi…" at bounding box center [1107, 371] width 149 height 77
click at [1096, 376] on link "400431911000C38086387" at bounding box center [1116, 371] width 110 height 11
click at [374, 230] on input "*******" at bounding box center [328, 229] width 216 height 26
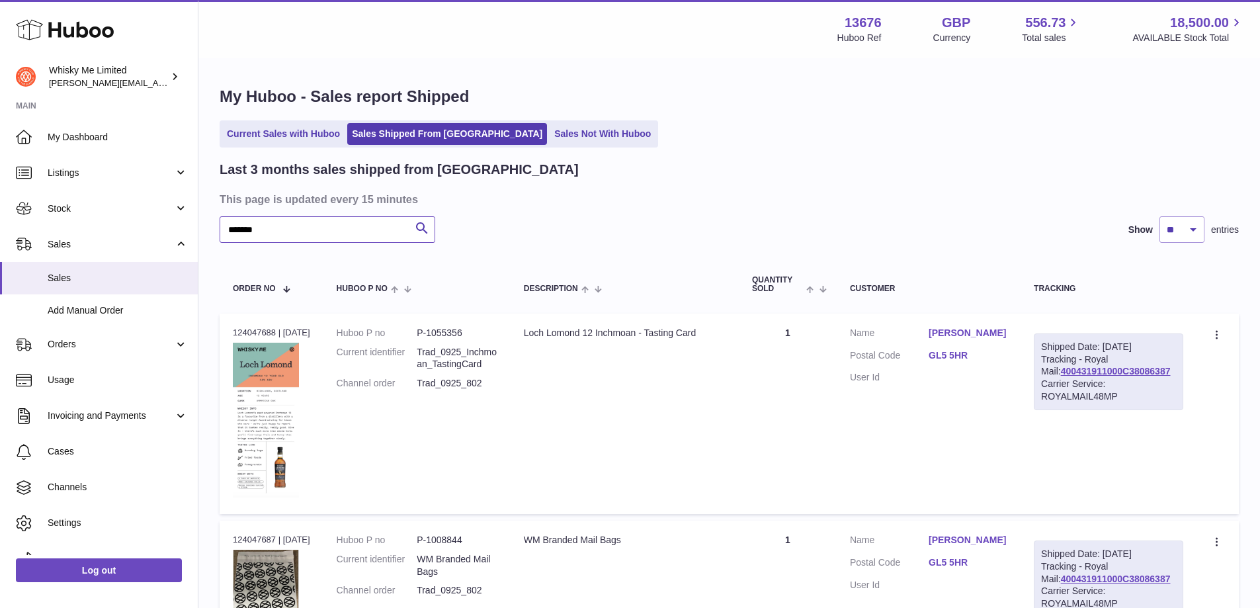
click at [374, 230] on input "*******" at bounding box center [328, 229] width 216 height 26
paste input "*"
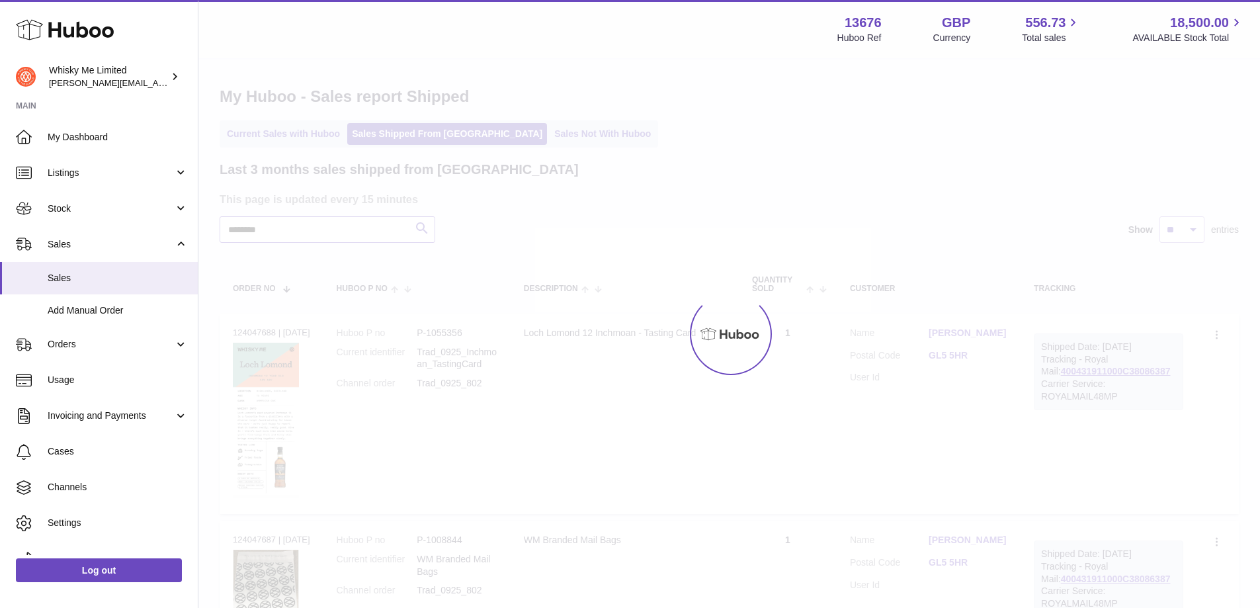
type input "********"
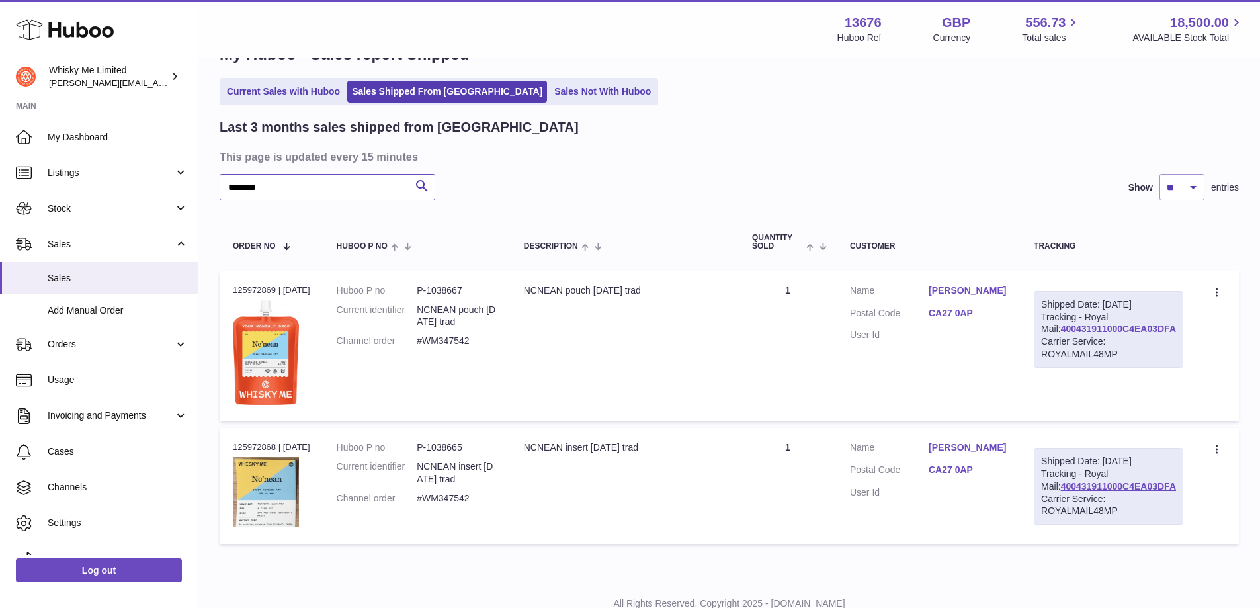
scroll to position [90, 0]
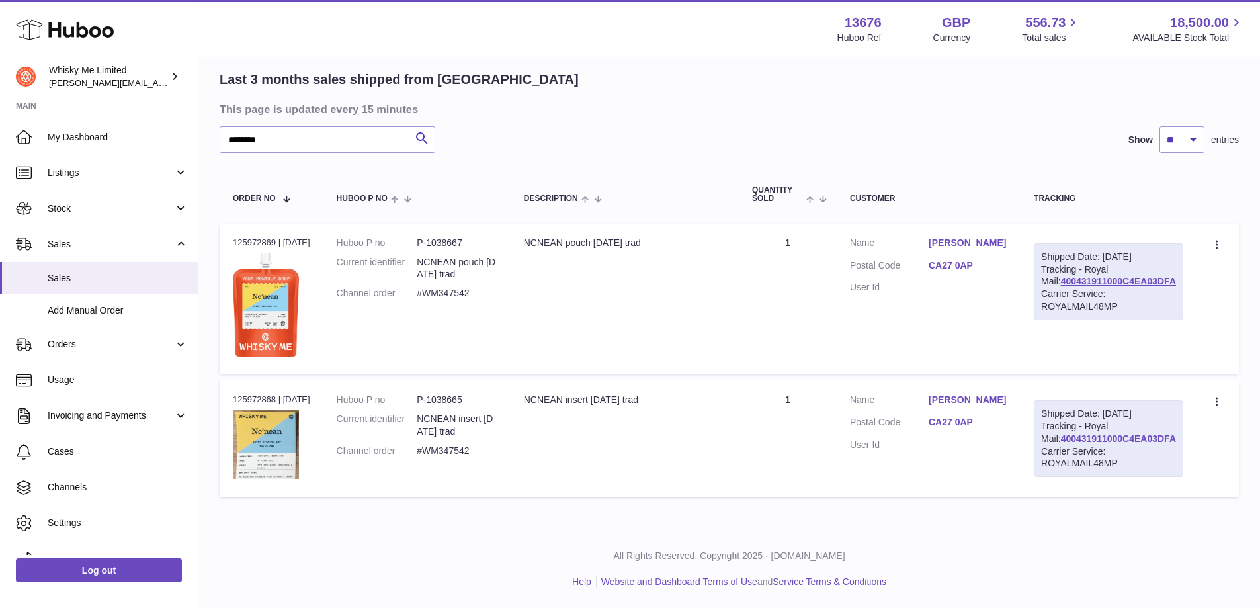
drag, startPoint x: 1174, startPoint y: 415, endPoint x: 1123, endPoint y: 415, distance: 50.9
click at [1123, 415] on div "Shipped Date: [DATE]" at bounding box center [1108, 413] width 135 height 13
drag, startPoint x: 1148, startPoint y: 461, endPoint x: 1024, endPoint y: 473, distance: 125.6
click at [1024, 473] on tr "Order no 125972868 | [DATE] Huboo P no P-1038665 Current identifier NCNEAN inse…" at bounding box center [729, 438] width 1019 height 116
click at [1135, 461] on div "Carrier Service: ROYALMAIL48MP" at bounding box center [1108, 457] width 135 height 25
